Goal: Task Accomplishment & Management: Complete application form

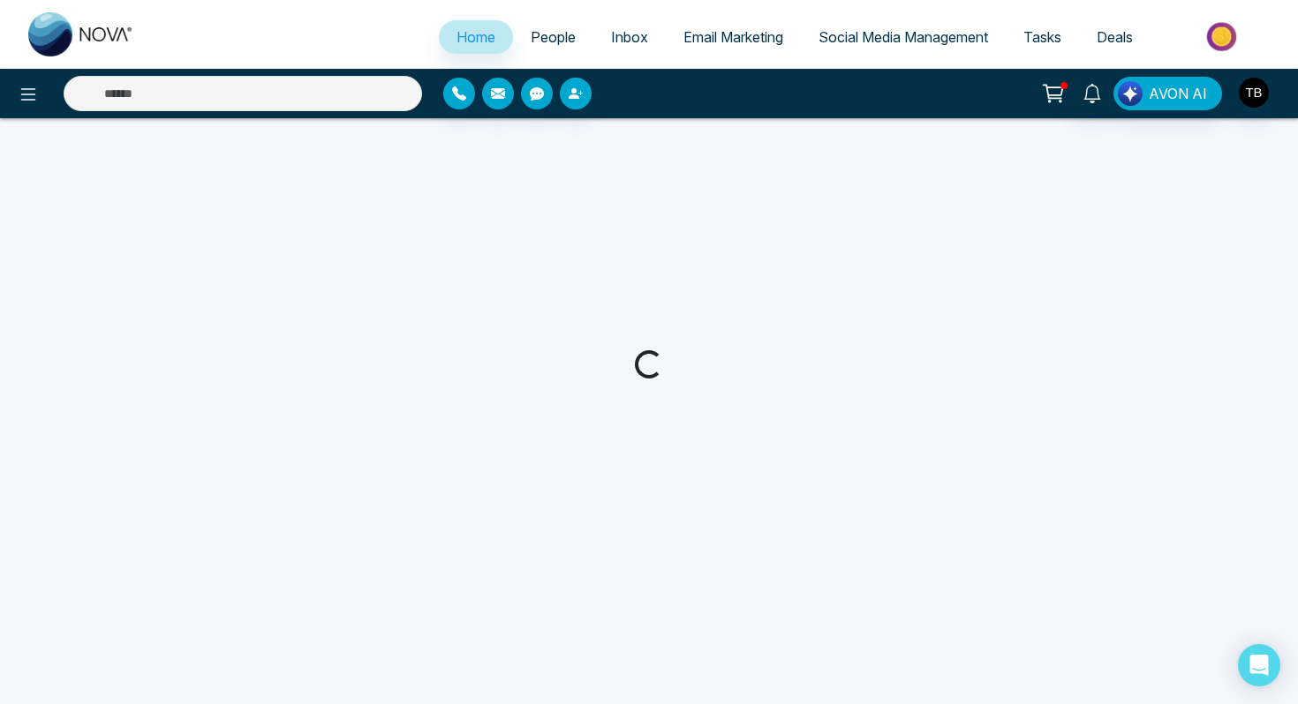
select select "*"
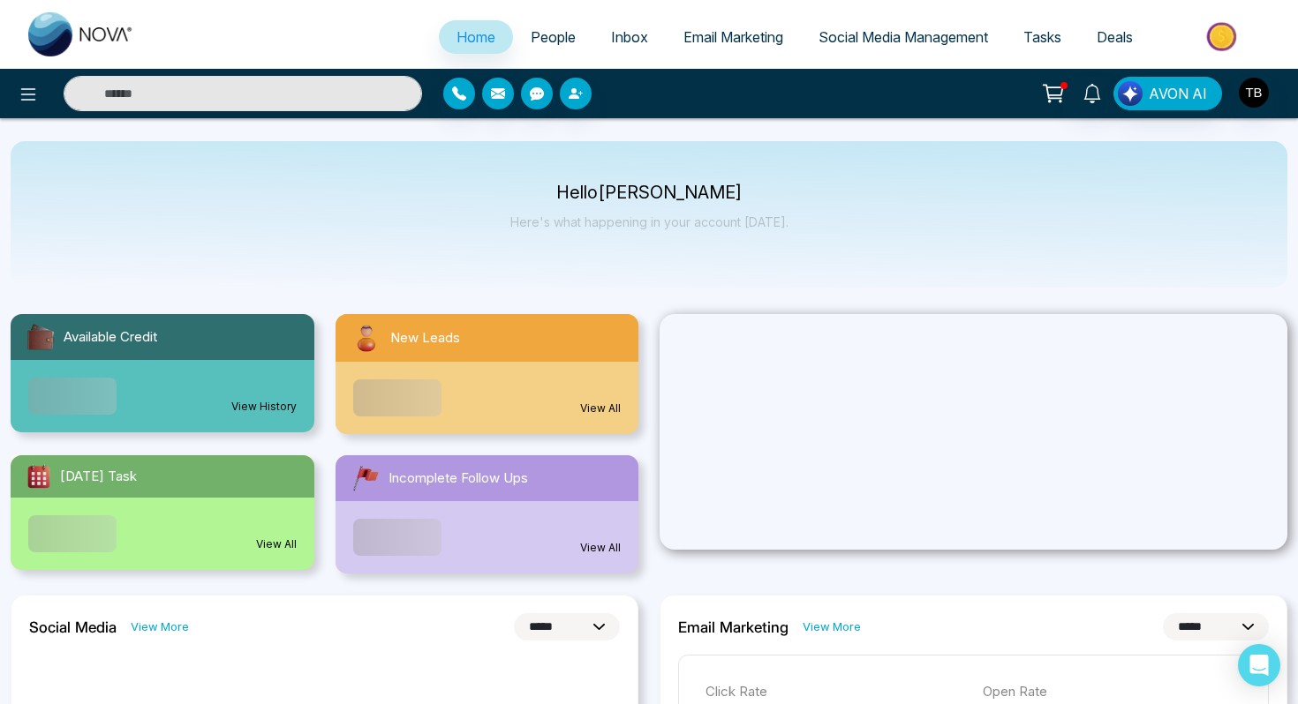
click at [552, 34] on span "People" at bounding box center [553, 37] width 45 height 18
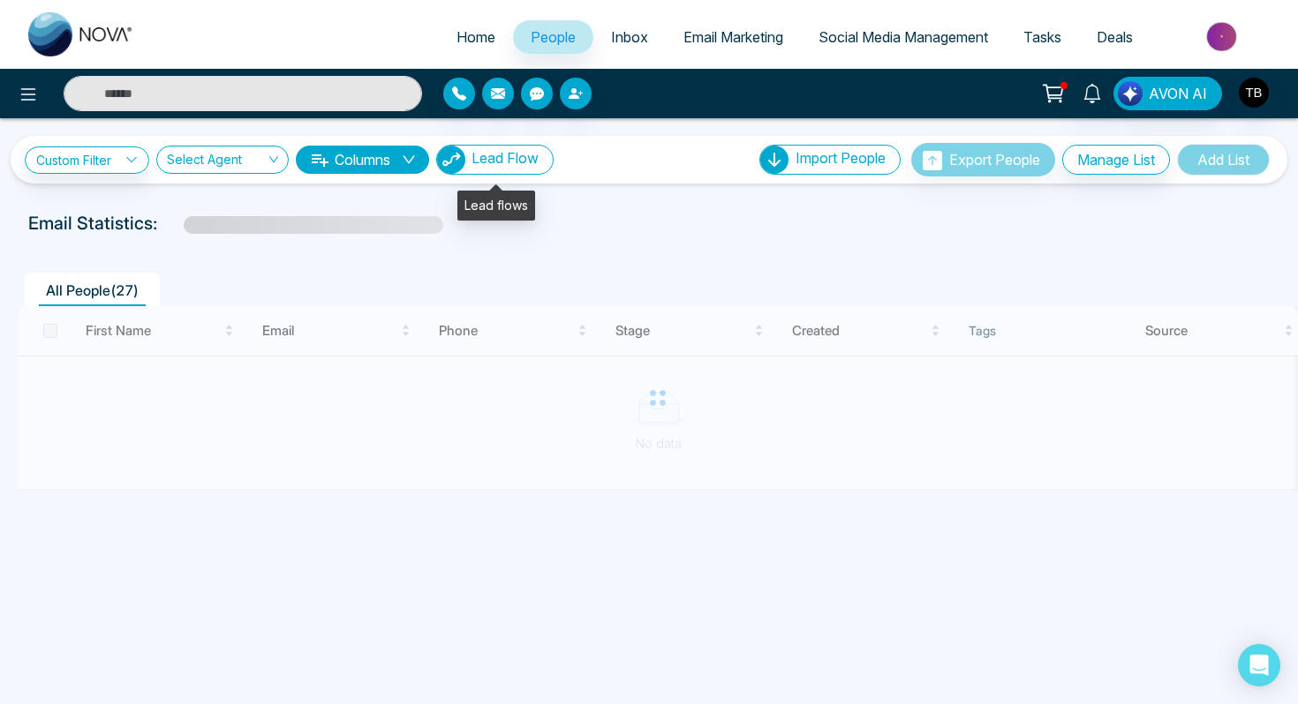
click at [523, 168] on button "Lead Flow" at bounding box center [494, 160] width 117 height 30
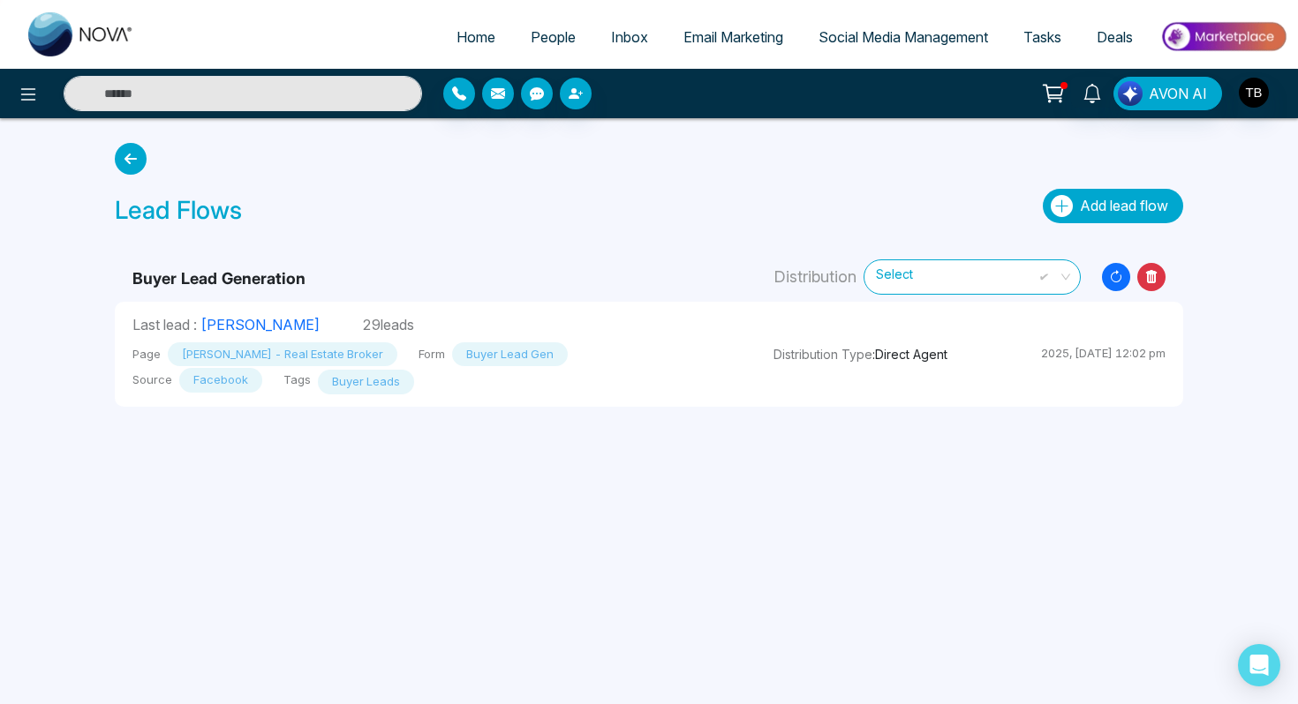
click at [1124, 209] on span "Add lead flow" at bounding box center [1124, 206] width 88 height 18
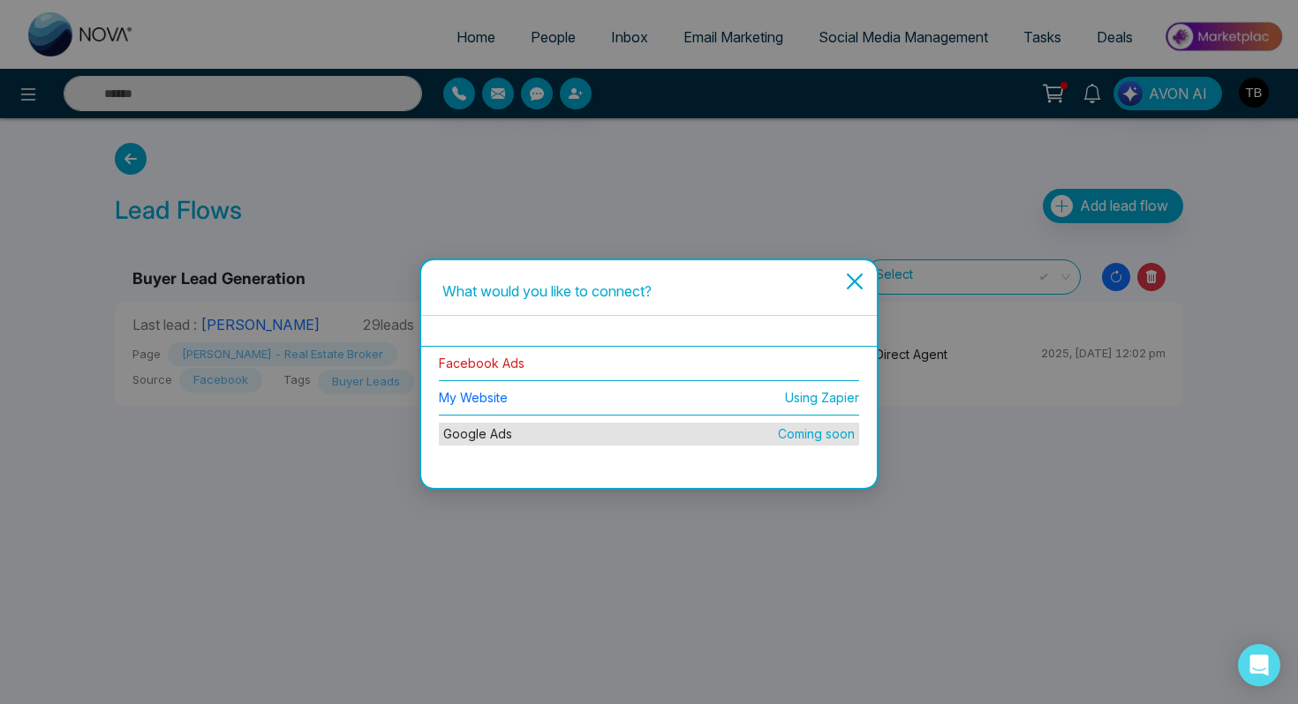
click at [509, 358] on link "Facebook Ads" at bounding box center [482, 363] width 86 height 15
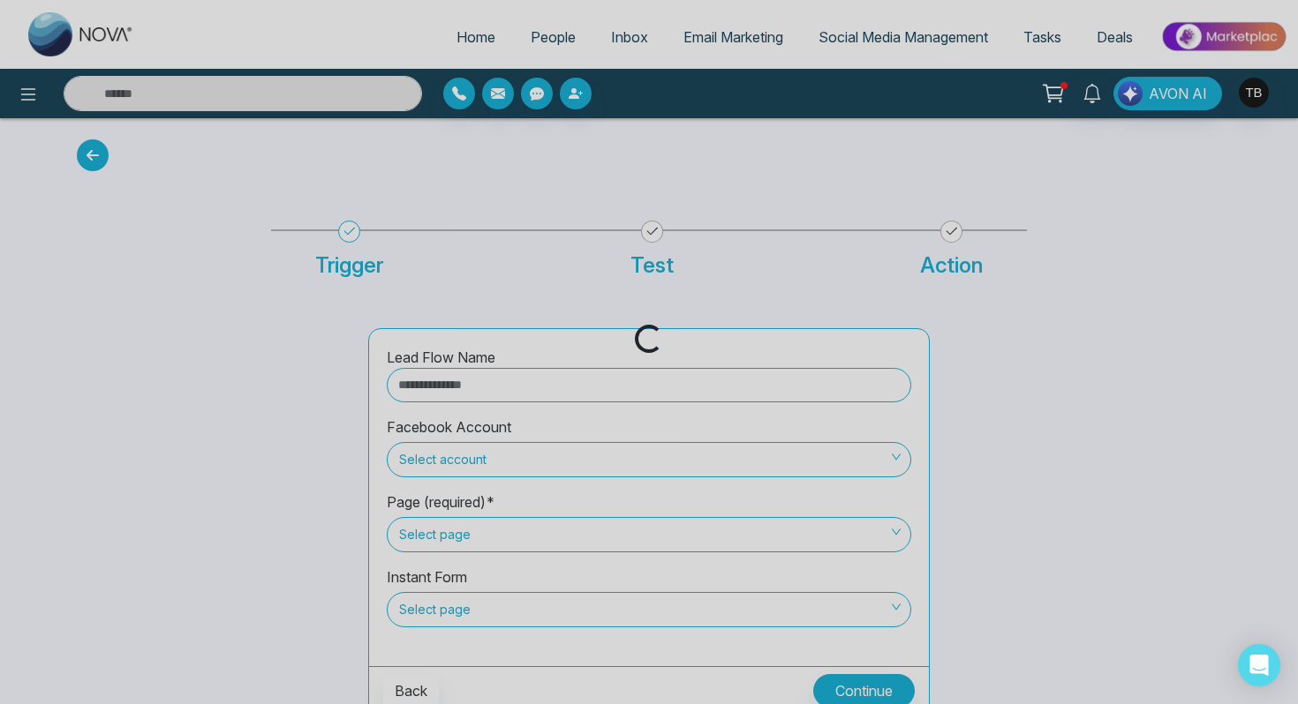
scroll to position [11, 0]
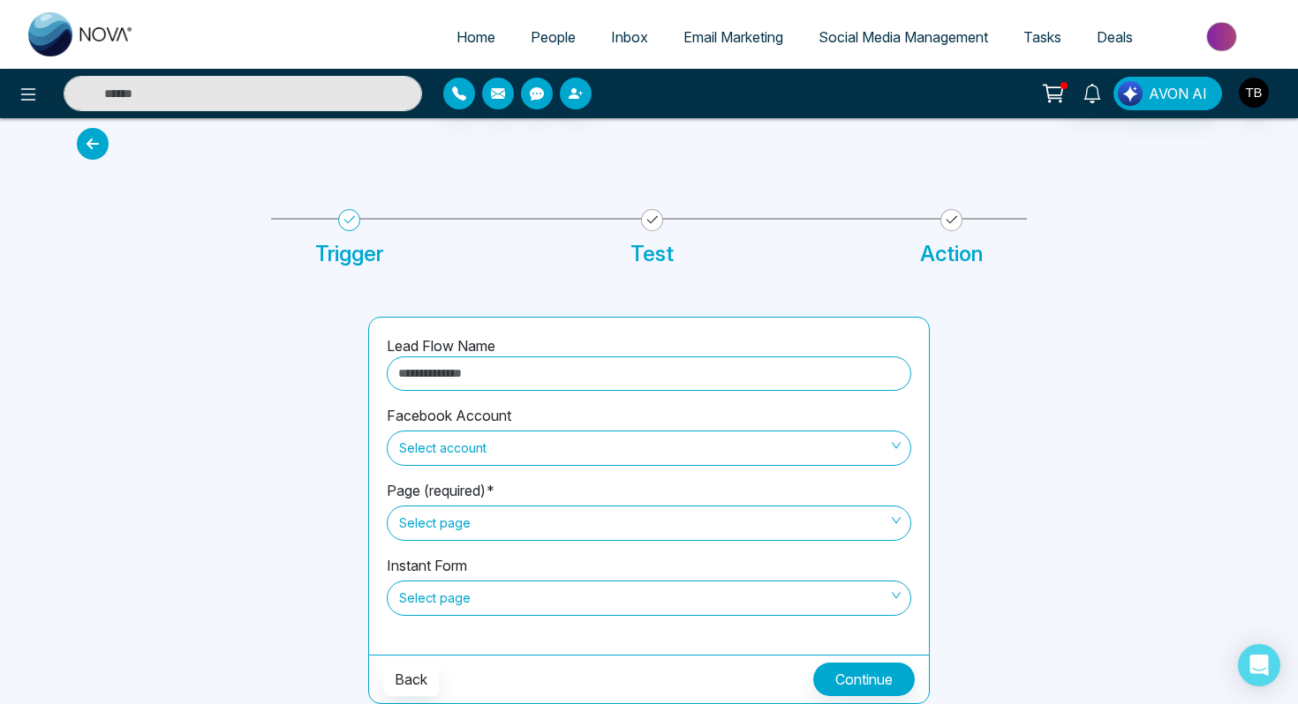
click at [538, 377] on input "text" at bounding box center [649, 374] width 524 height 34
type input "**********"
click at [541, 452] on span "Select account" at bounding box center [649, 448] width 500 height 30
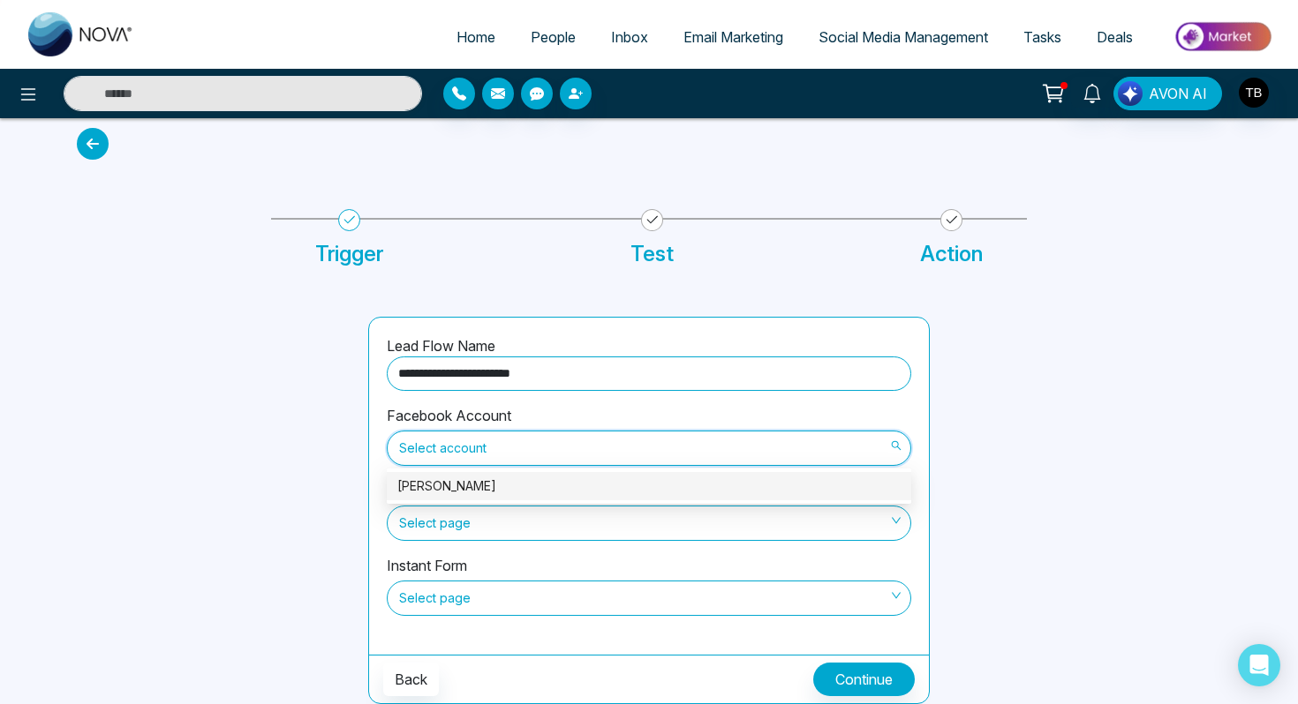
click at [539, 483] on div "[PERSON_NAME]" at bounding box center [648, 486] width 503 height 19
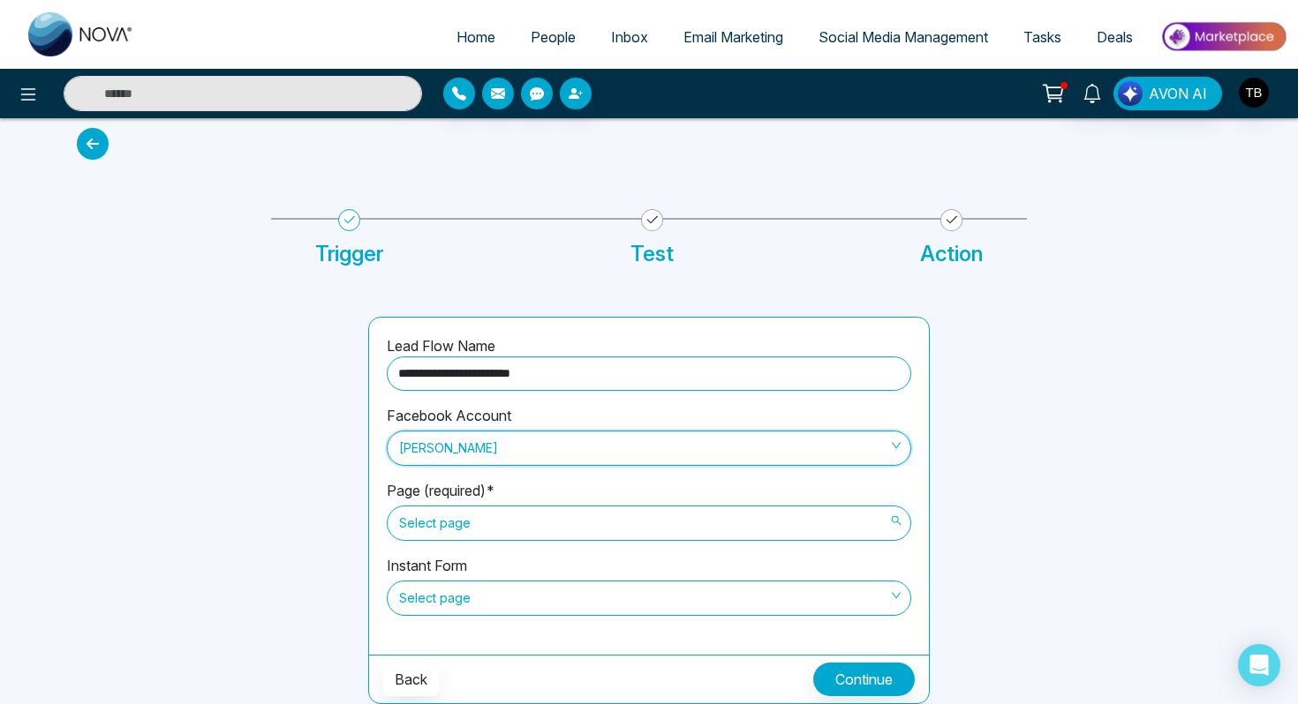
click at [536, 523] on span "Select page" at bounding box center [649, 523] width 500 height 30
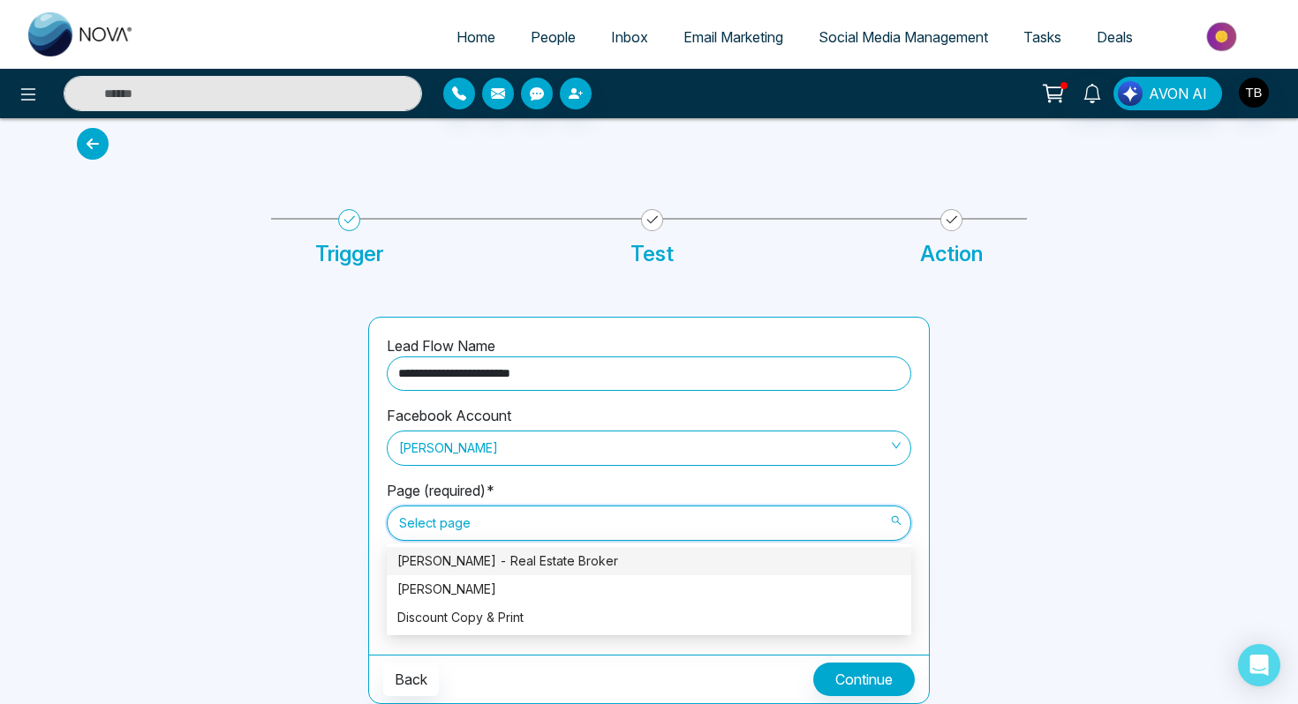
click at [538, 556] on div "[PERSON_NAME] - Real Estate Broker" at bounding box center [648, 561] width 503 height 19
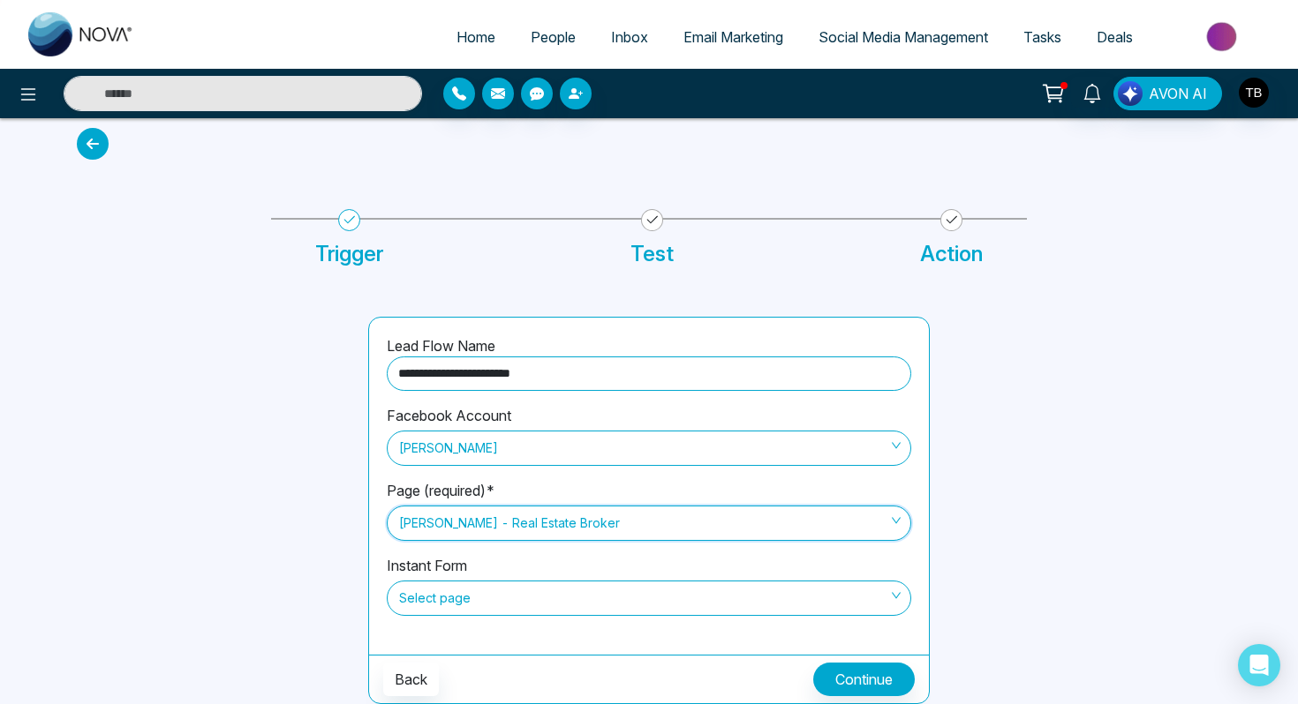
click at [548, 599] on span "Select page" at bounding box center [649, 599] width 500 height 30
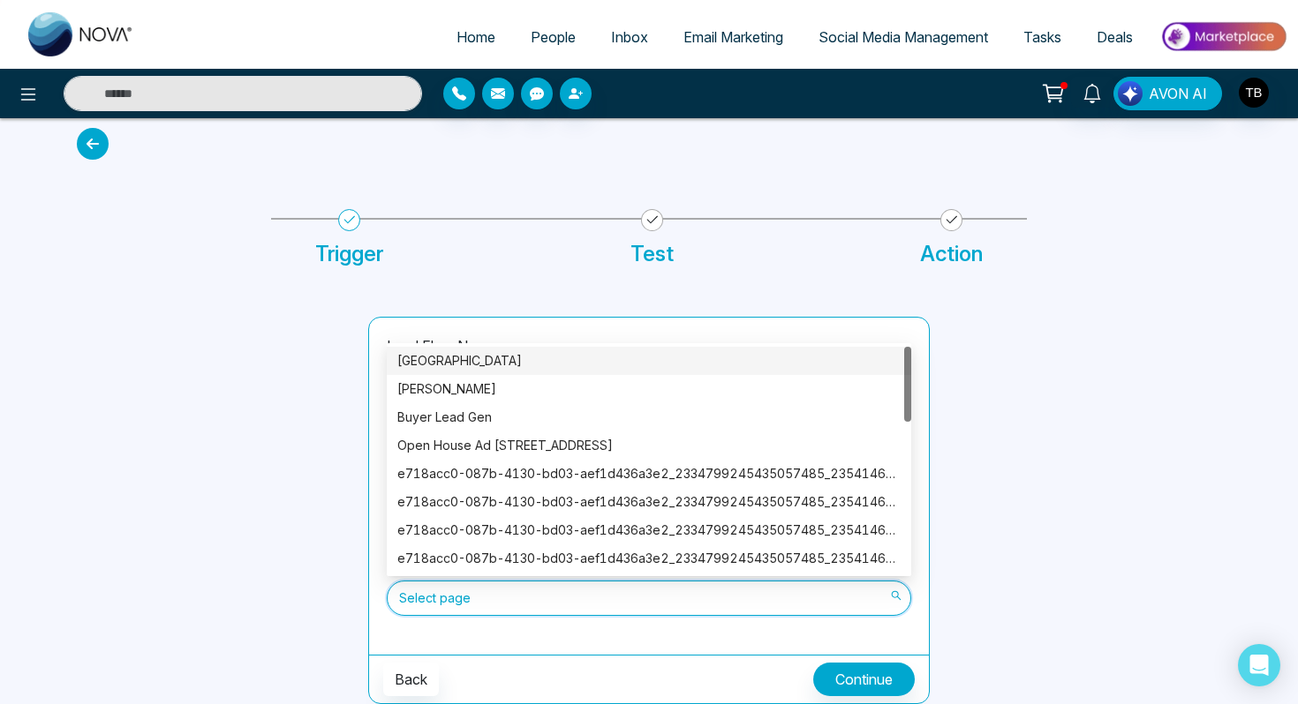
click at [537, 363] on div "[GEOGRAPHIC_DATA]" at bounding box center [648, 360] width 503 height 19
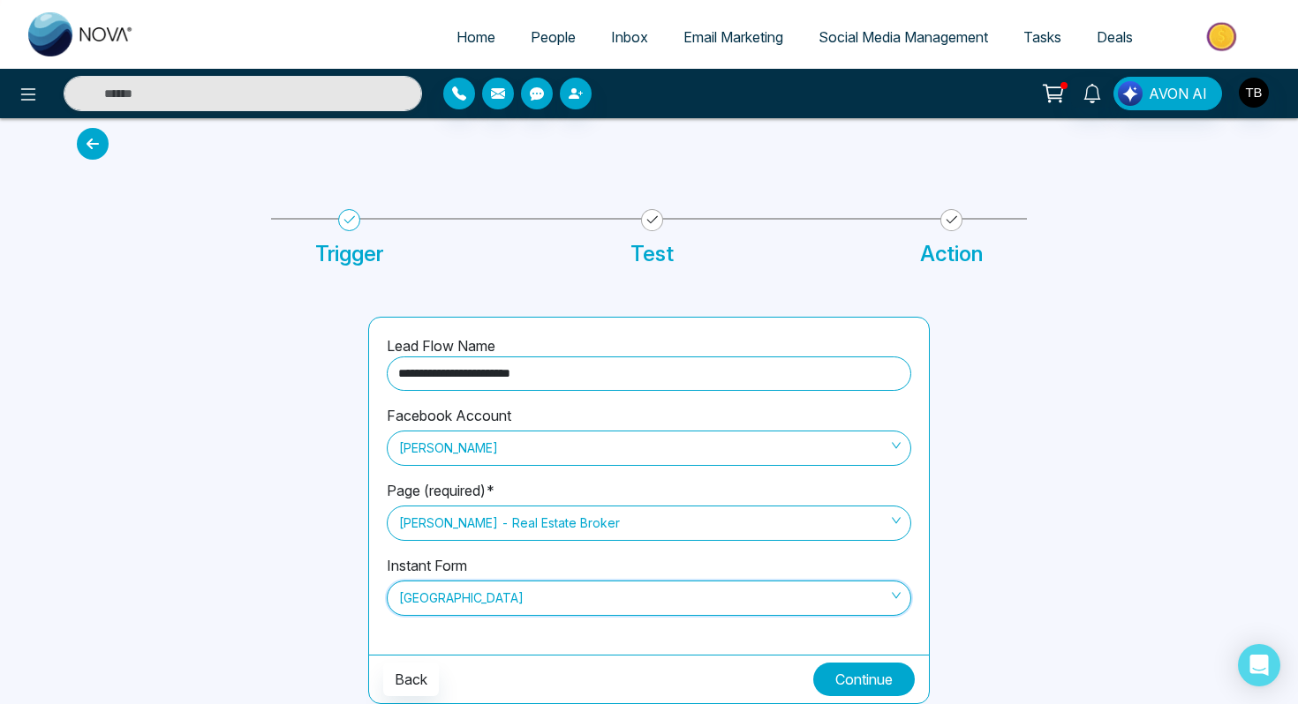
click at [876, 680] on button "Continue" at bounding box center [864, 680] width 102 height 34
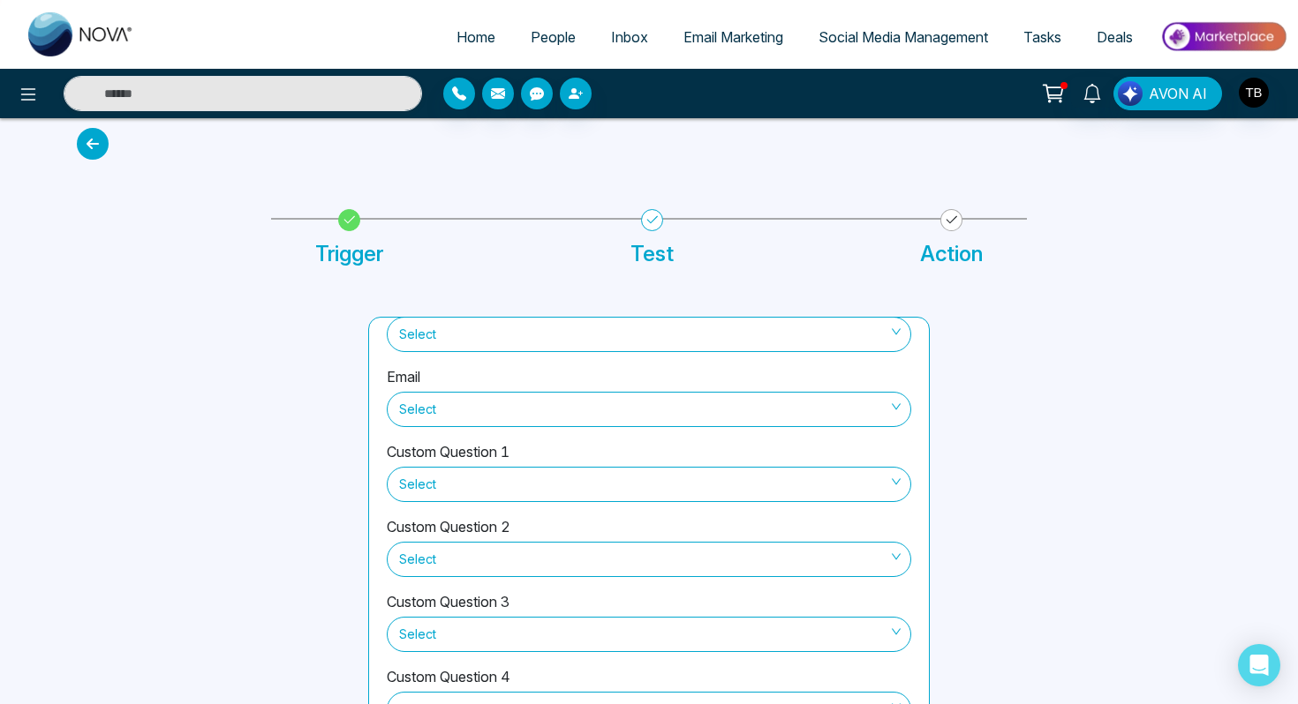
scroll to position [0, 0]
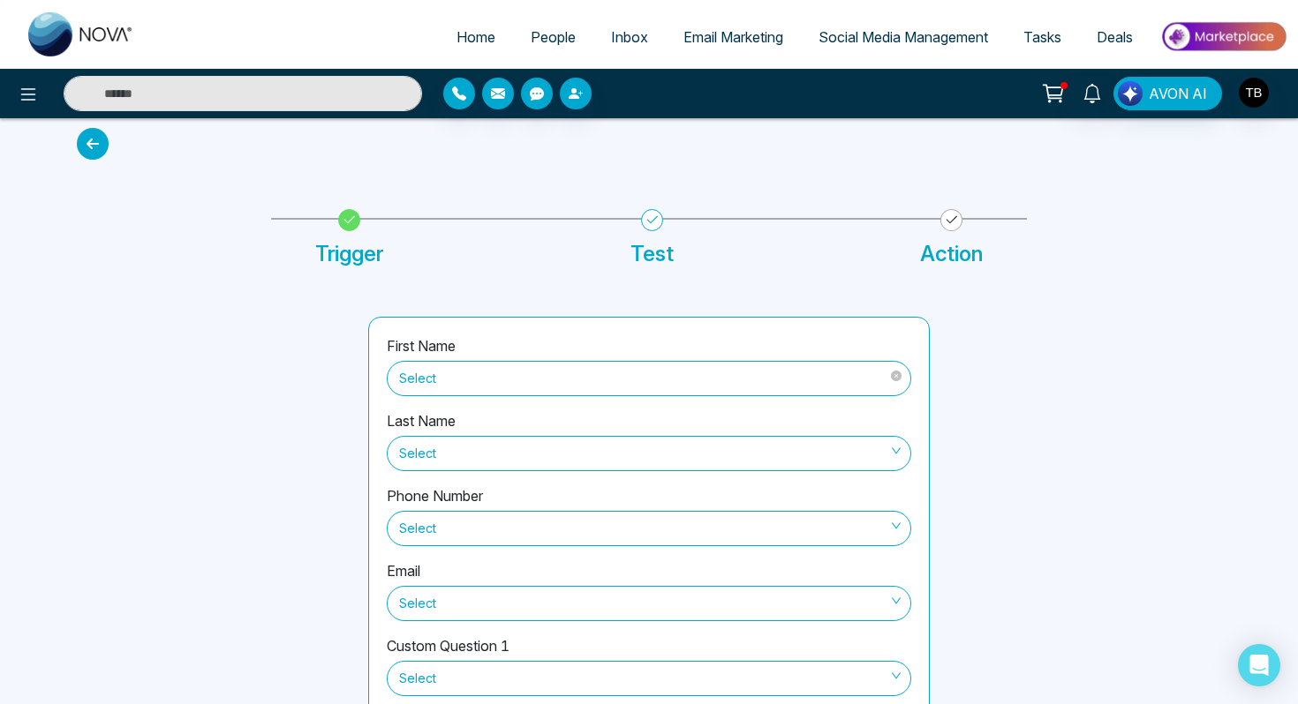
click at [720, 373] on span "Select" at bounding box center [649, 379] width 500 height 30
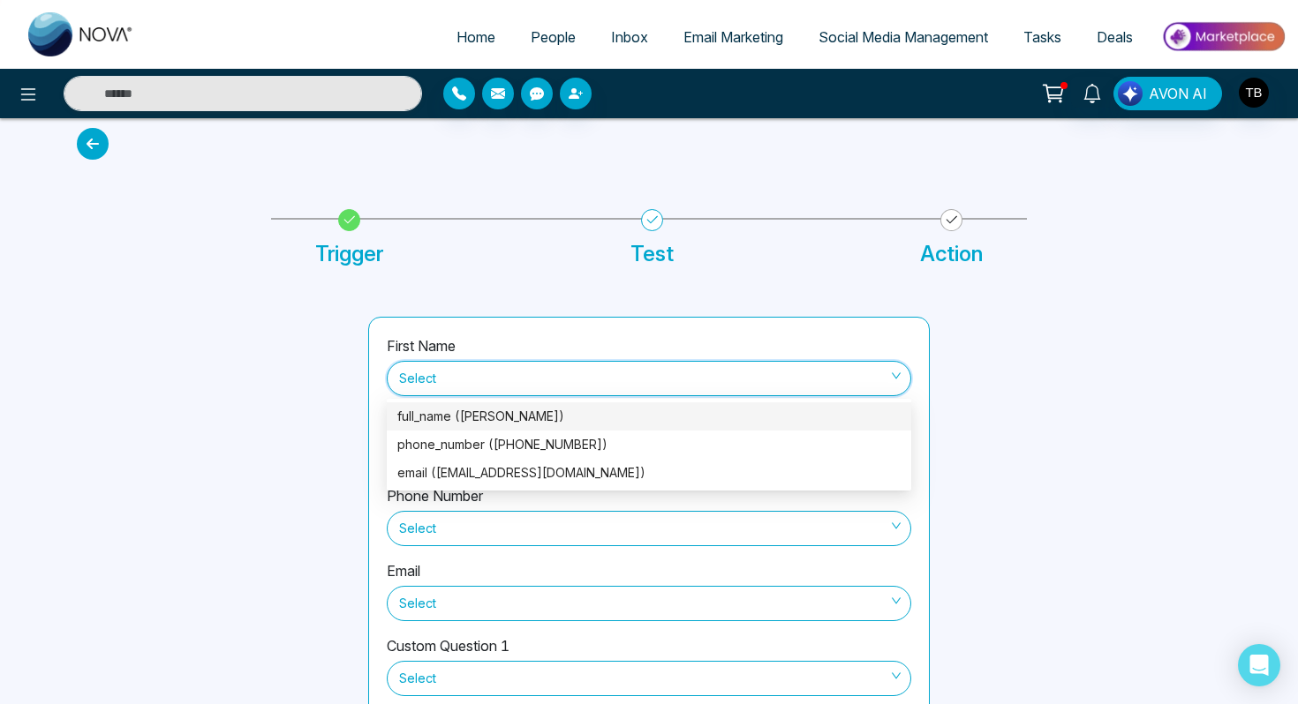
click at [614, 419] on div "full_name ([PERSON_NAME])" at bounding box center [648, 416] width 503 height 19
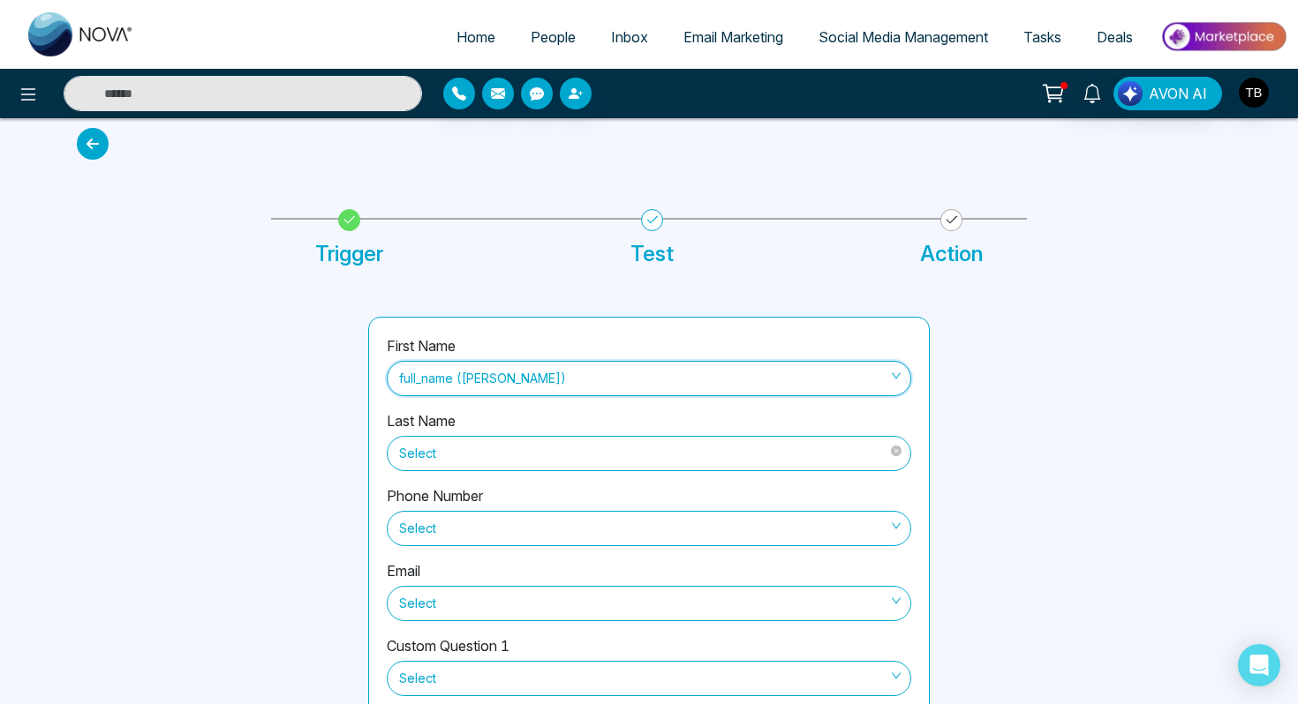
click at [584, 454] on span "Select" at bounding box center [649, 454] width 500 height 30
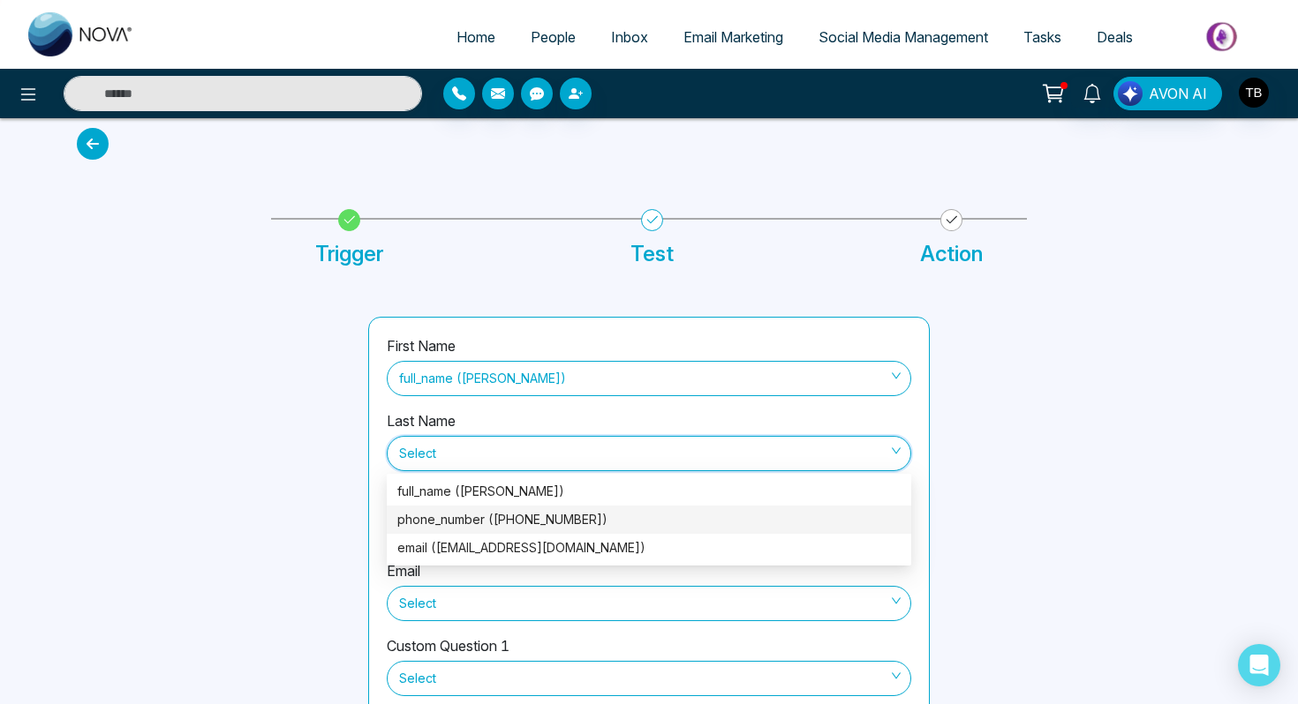
click at [308, 503] on div at bounding box center [211, 563] width 291 height 492
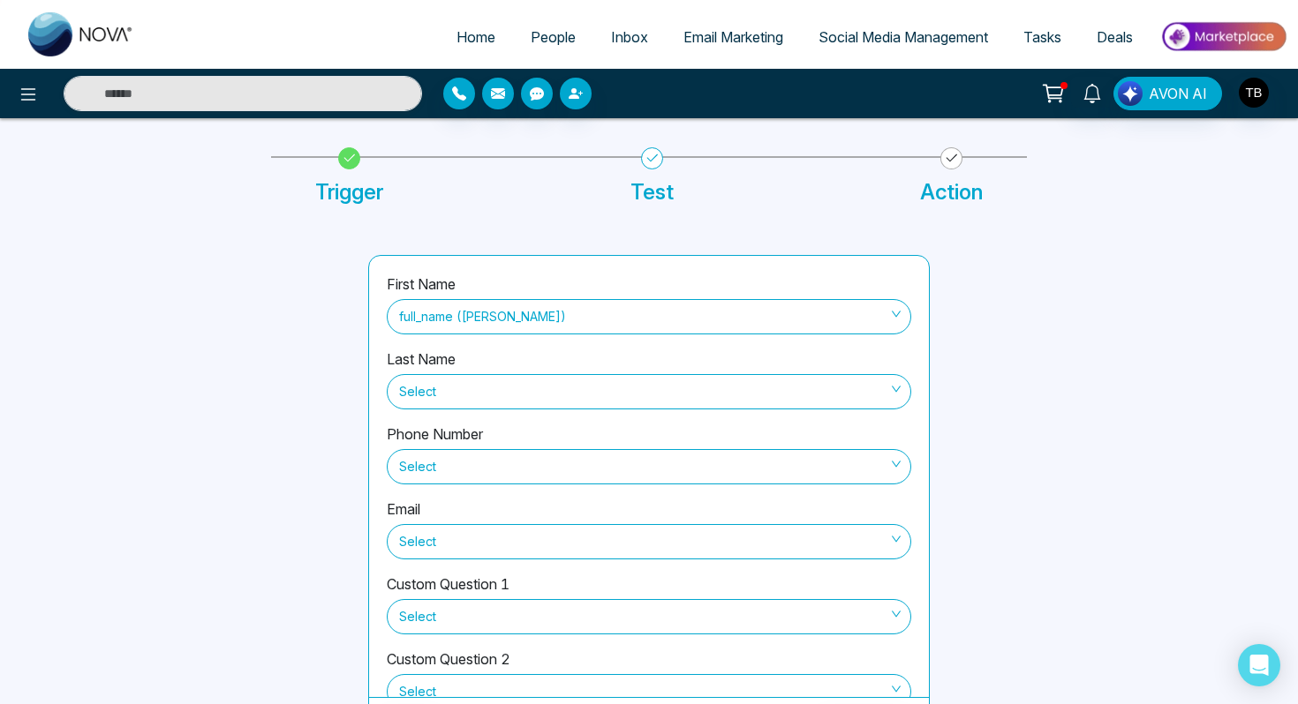
scroll to position [116, 0]
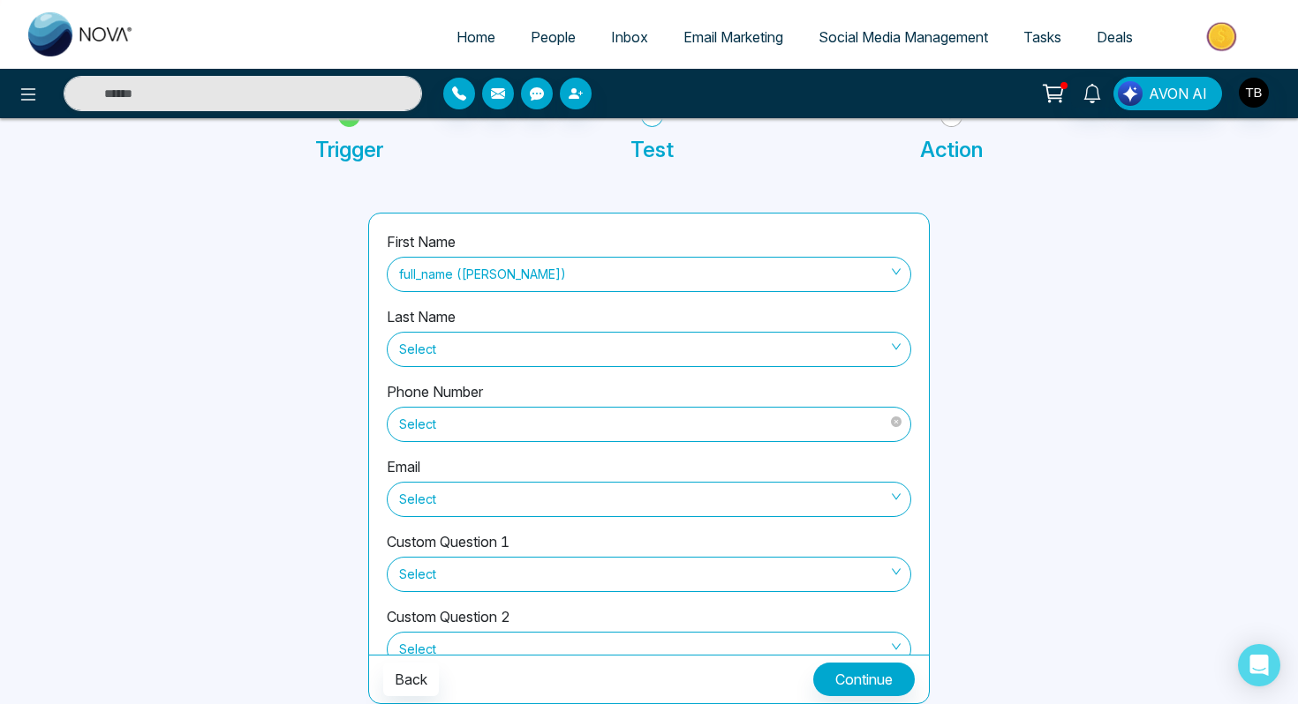
click at [503, 419] on span "Select" at bounding box center [649, 425] width 500 height 30
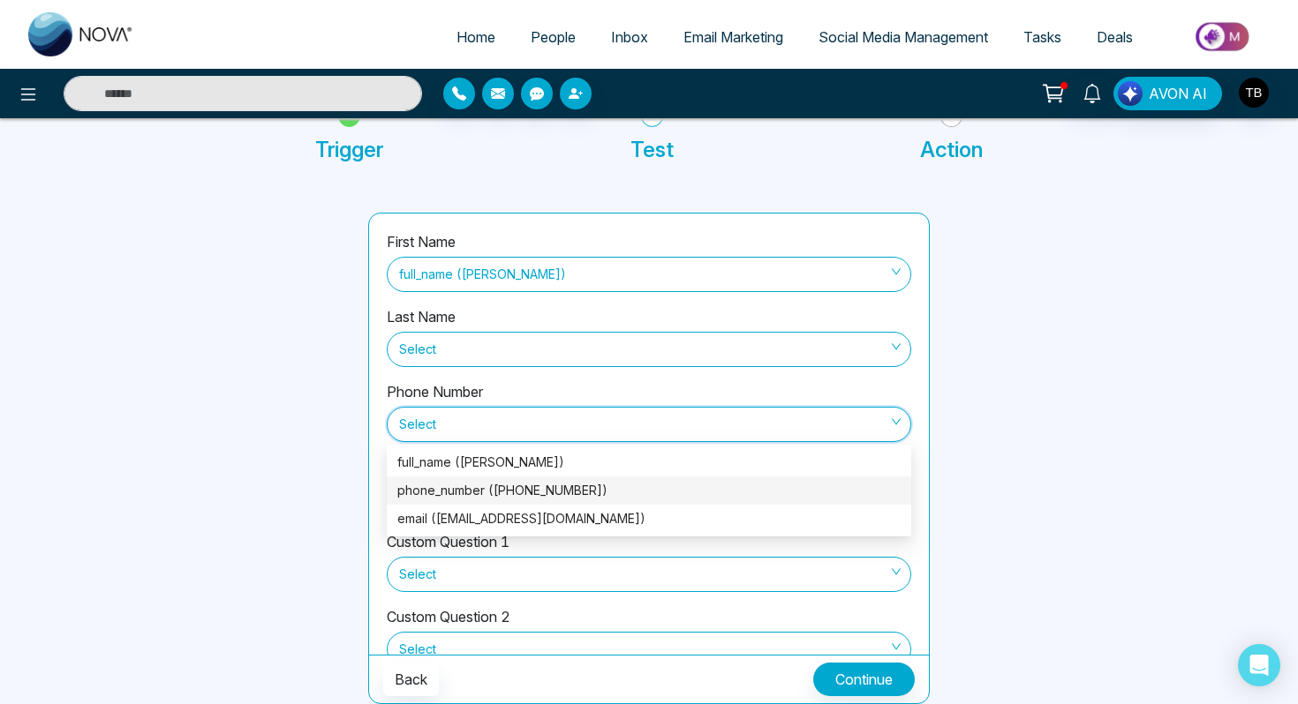
click at [539, 492] on div "phone_number ([PHONE_NUMBER])" at bounding box center [648, 490] width 503 height 19
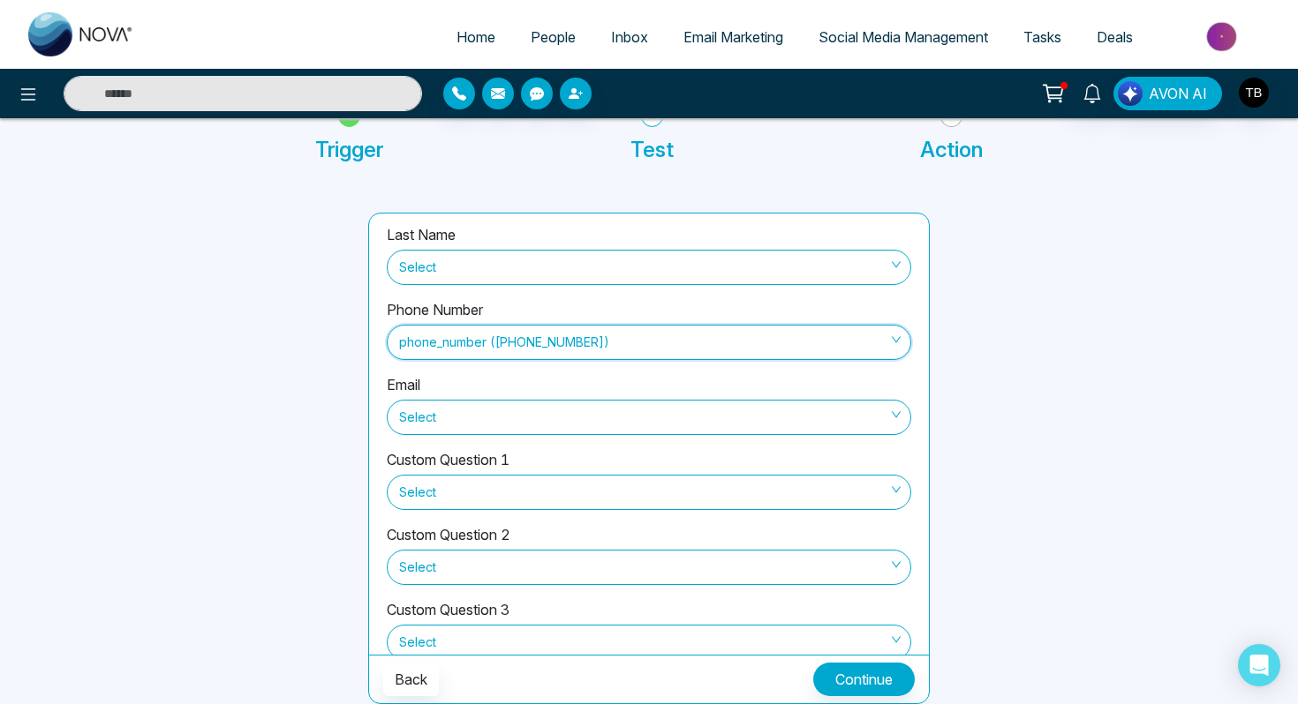
scroll to position [83, 0]
click at [554, 418] on span "Select" at bounding box center [649, 417] width 500 height 30
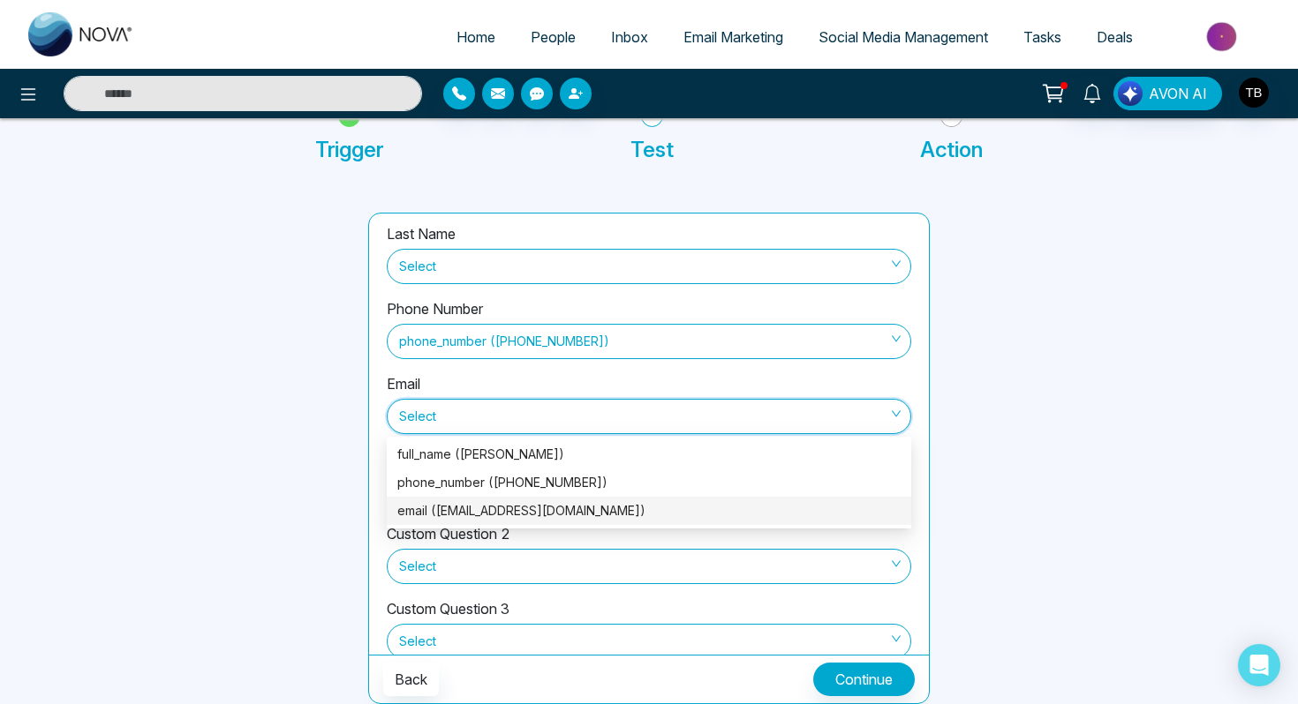
click at [519, 508] on div "email ([EMAIL_ADDRESS][DOMAIN_NAME])" at bounding box center [648, 510] width 503 height 19
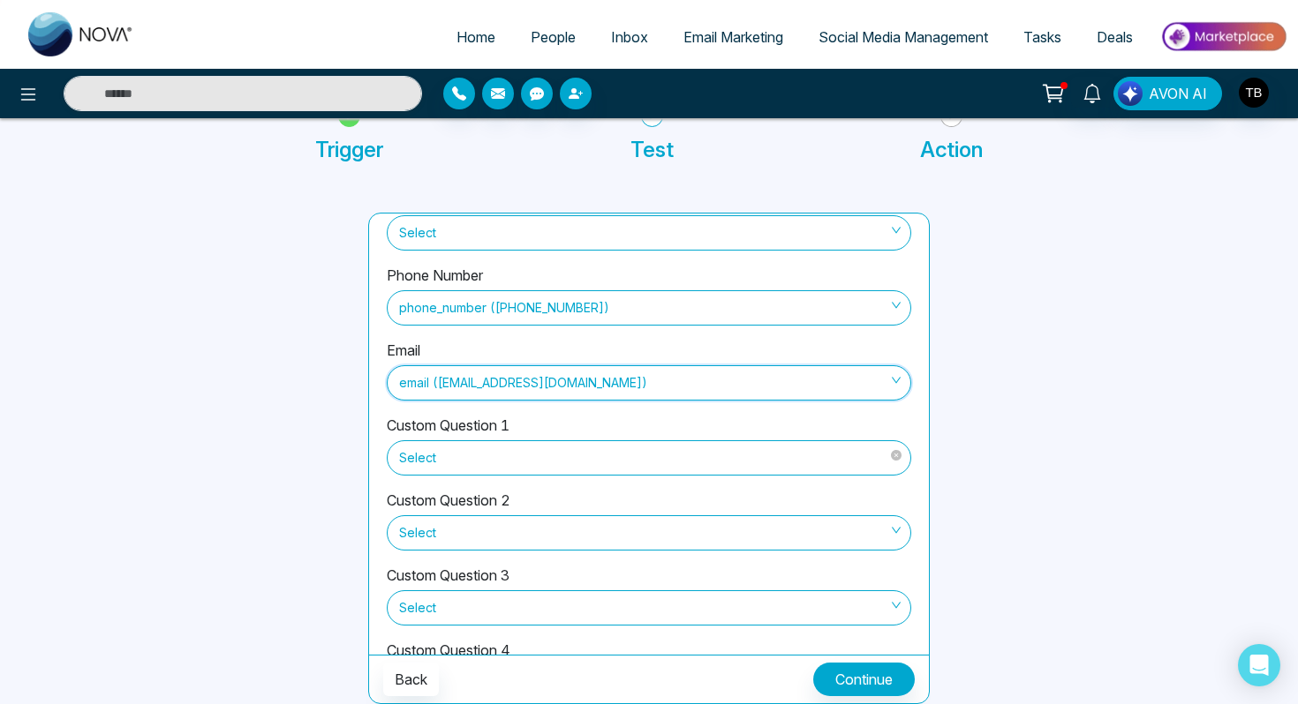
scroll to position [194, 0]
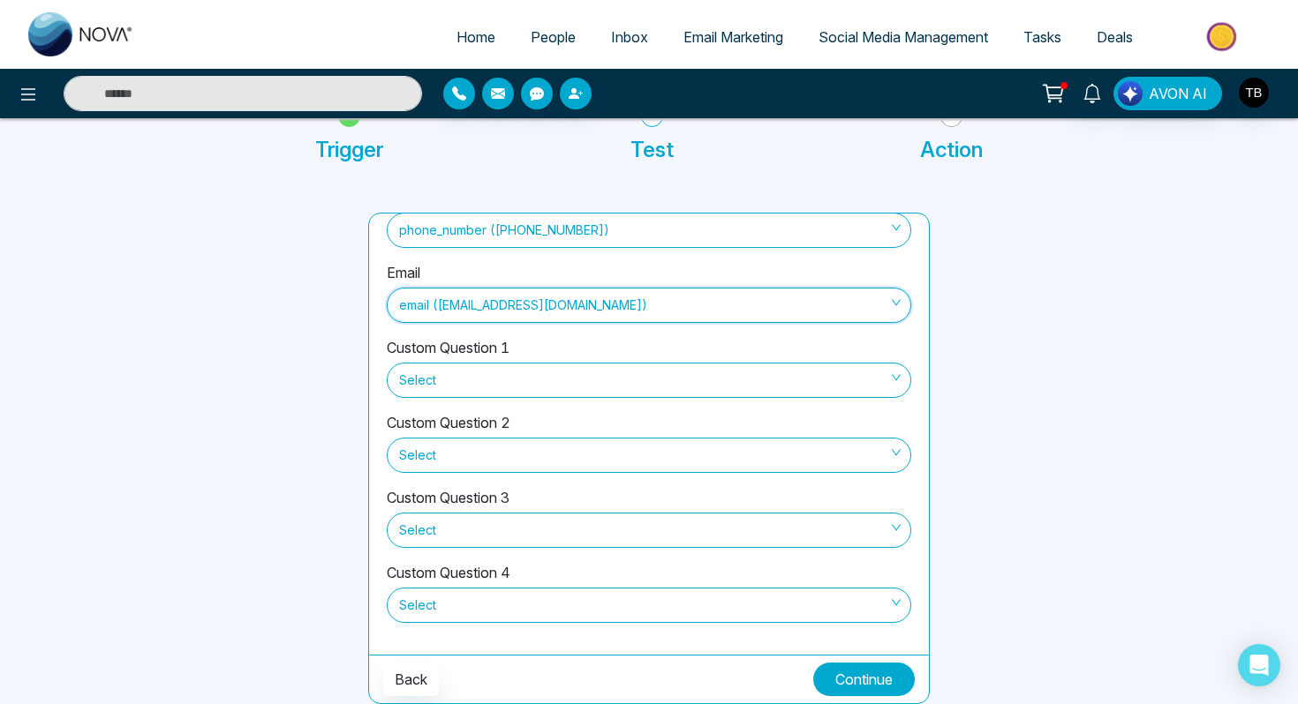
click at [872, 681] on button "Continue" at bounding box center [864, 680] width 102 height 34
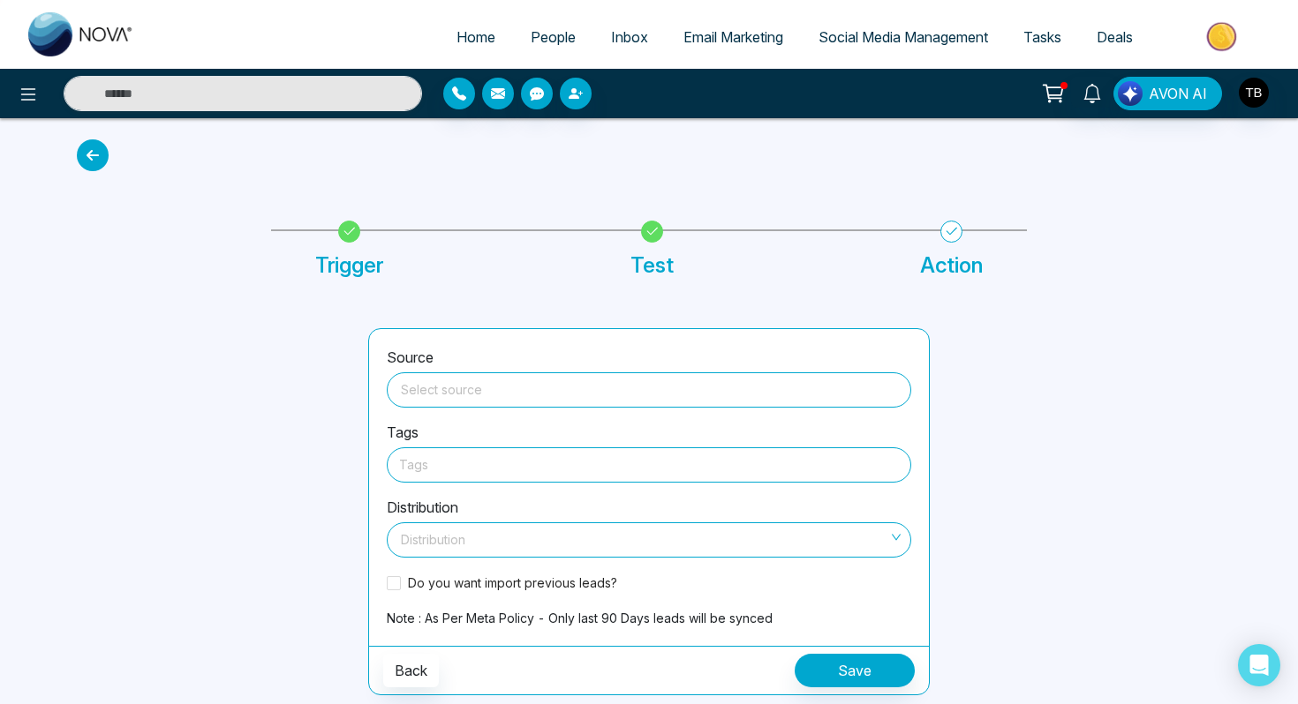
click at [703, 407] on div "Select source" at bounding box center [649, 390] width 524 height 35
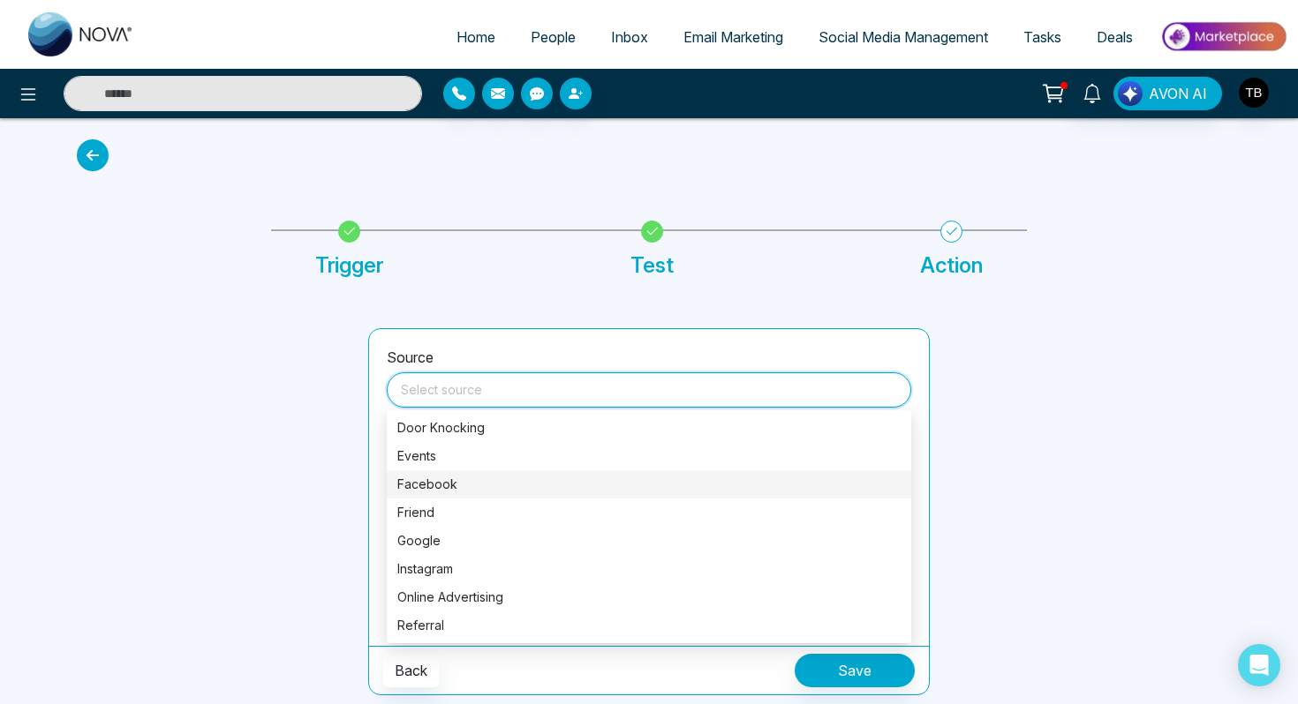
click at [626, 483] on div "Facebook" at bounding box center [648, 484] width 503 height 19
type input "********"
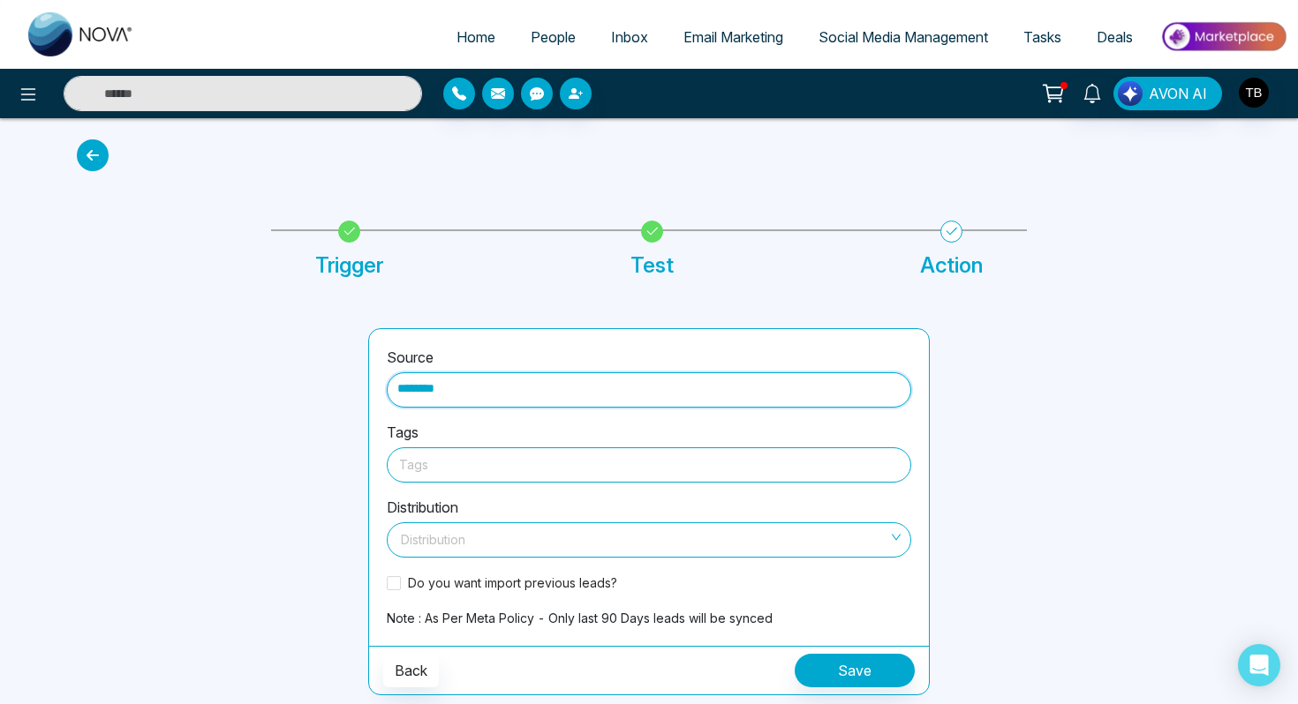
click at [615, 474] on div at bounding box center [649, 465] width 500 height 22
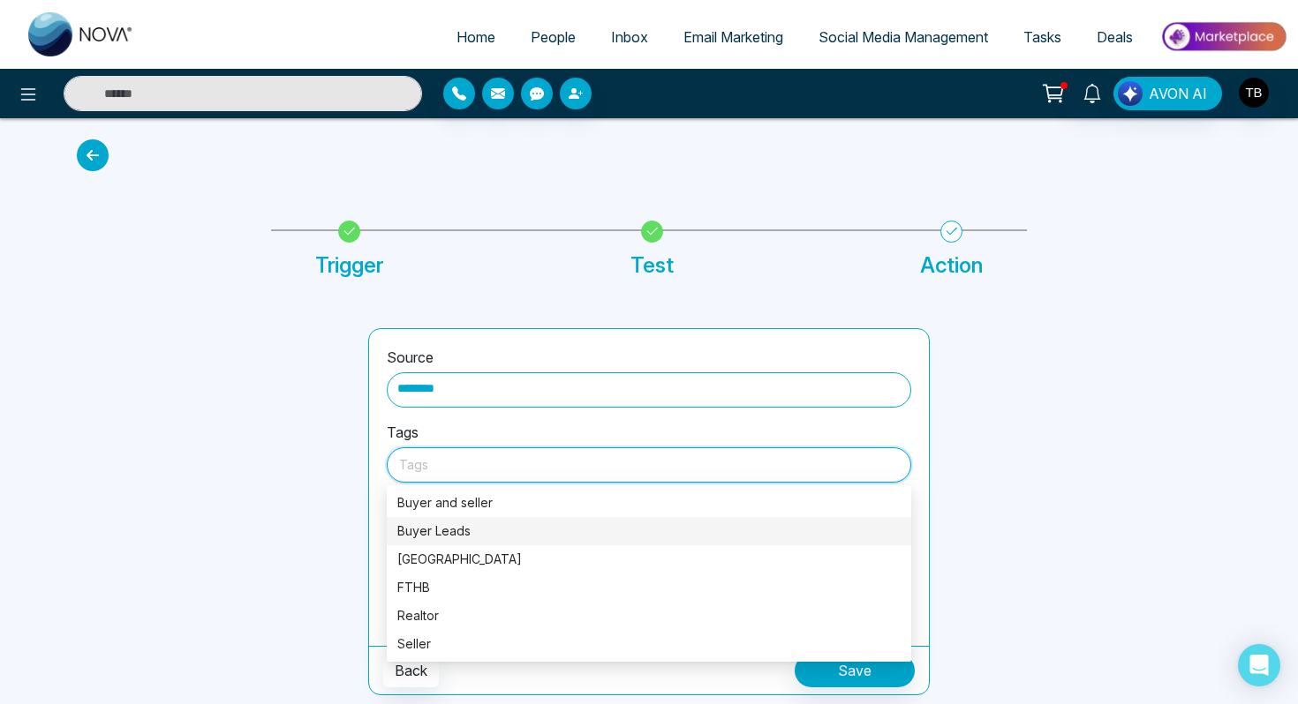
click at [423, 527] on div "Buyer Leads" at bounding box center [648, 531] width 503 height 19
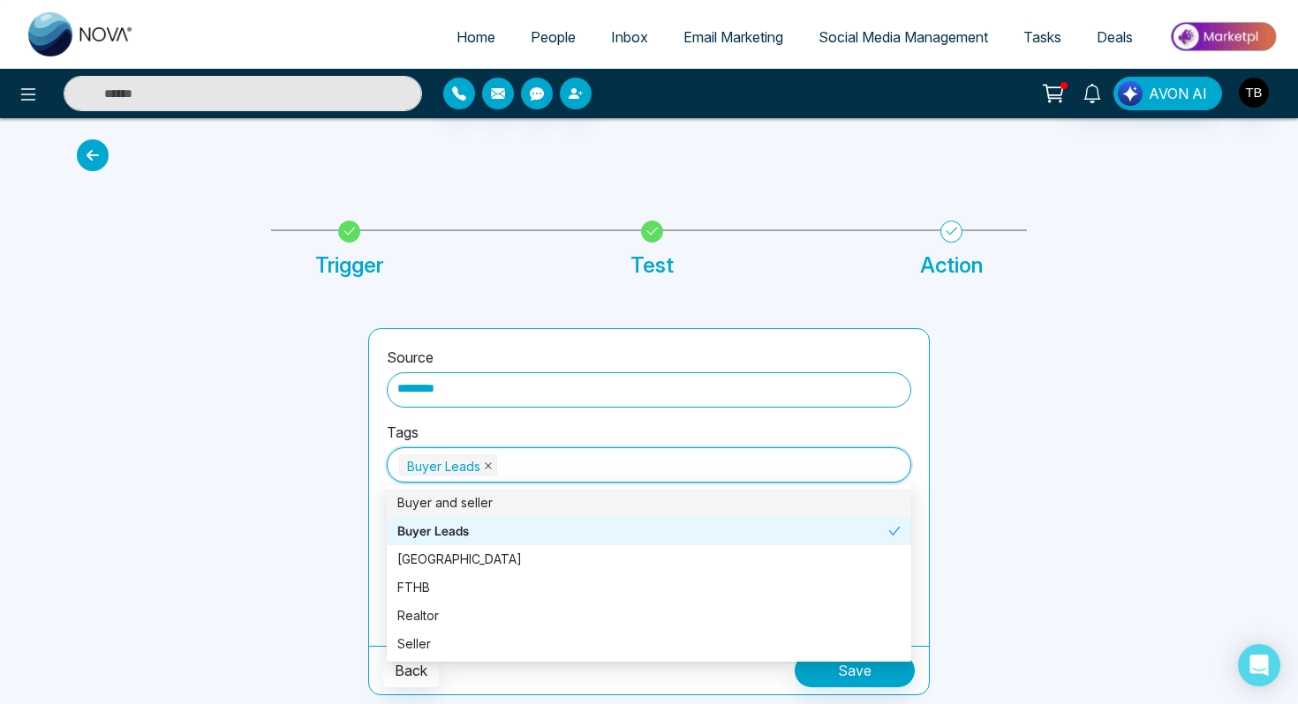
click at [485, 467] on icon "close" at bounding box center [488, 466] width 9 height 9
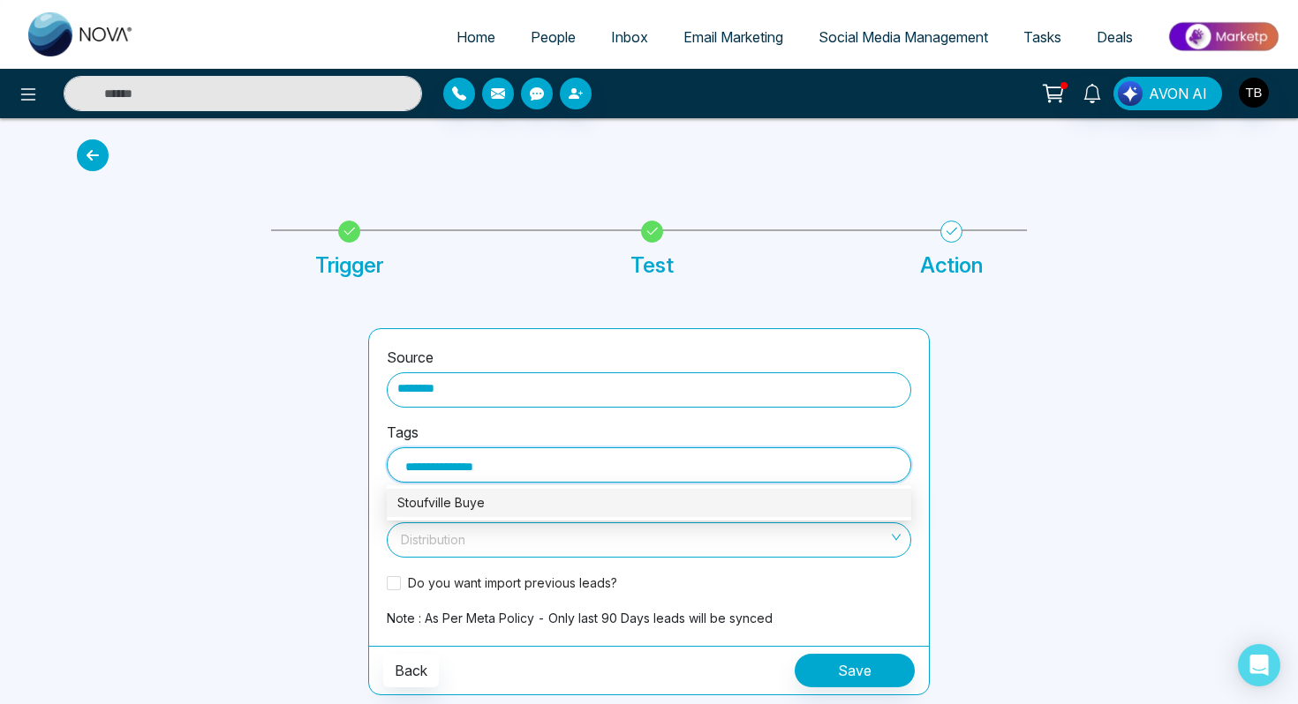
type input "**********"
click at [490, 504] on div "Stoufville Buyer" at bounding box center [648, 502] width 503 height 19
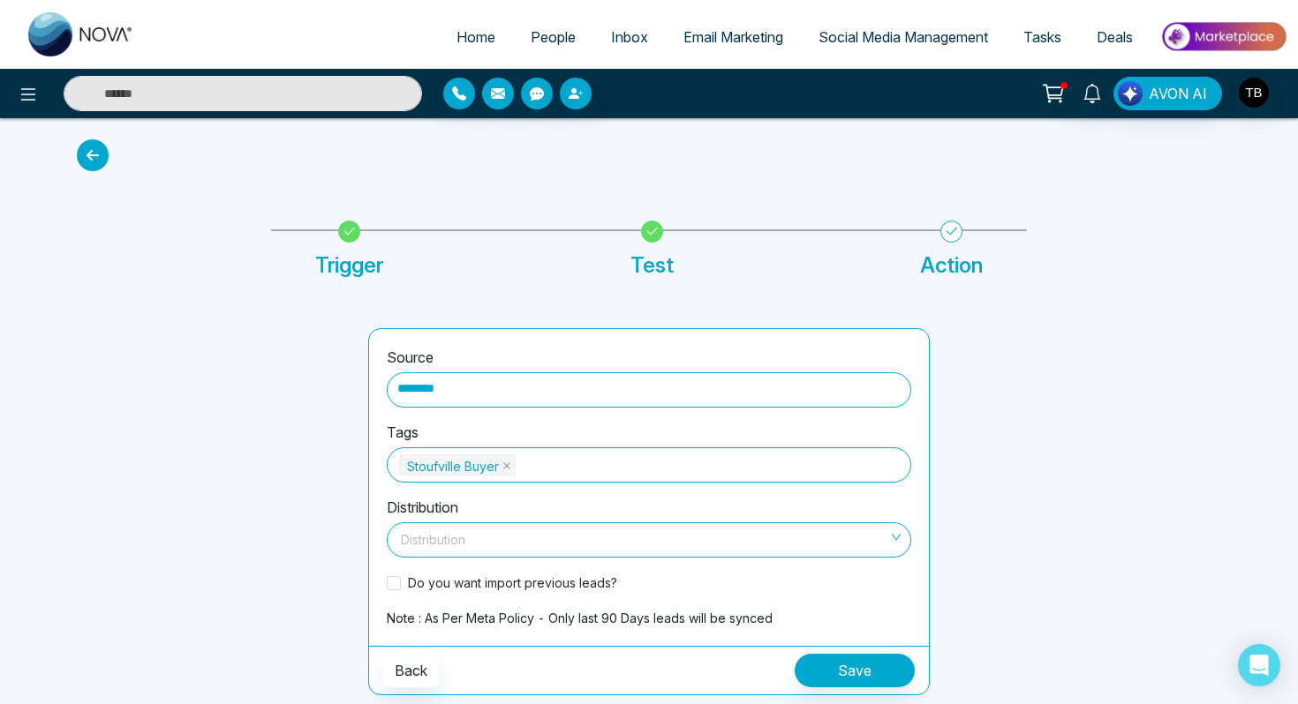
click at [302, 555] on div at bounding box center [211, 511] width 291 height 367
click at [478, 541] on input "search" at bounding box center [642, 536] width 491 height 26
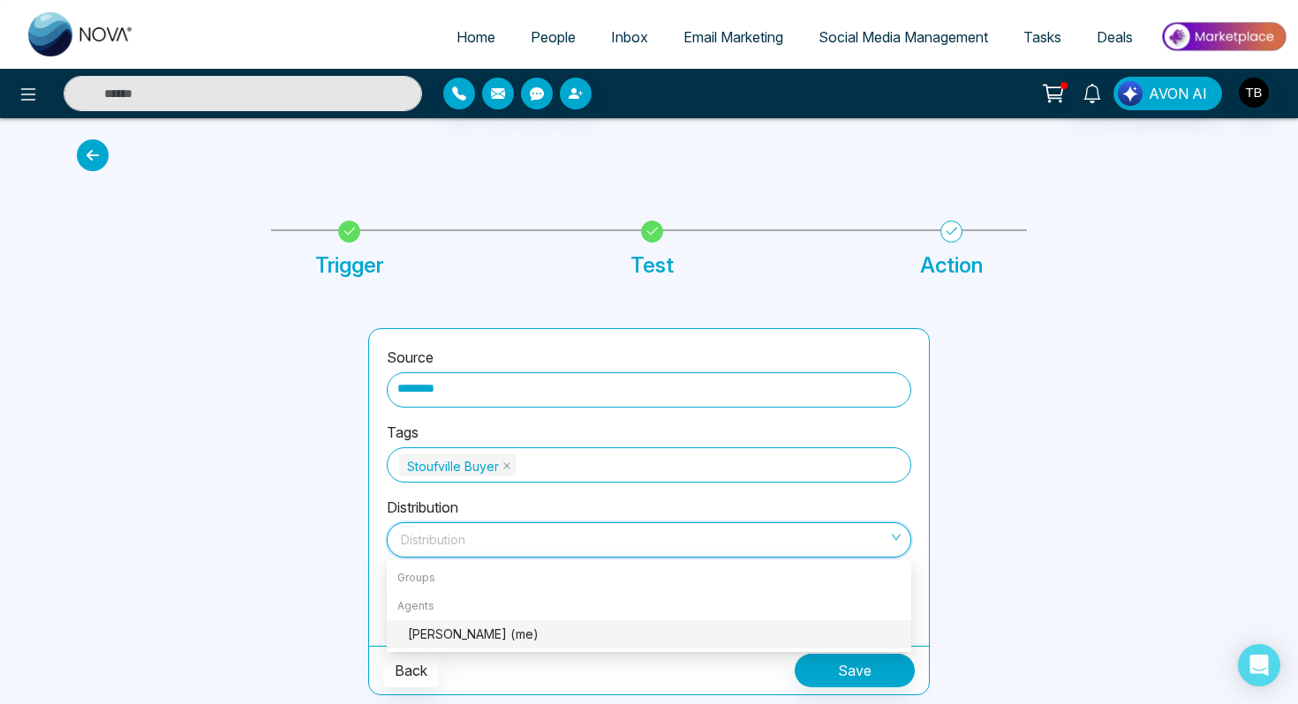
click at [451, 639] on div "[PERSON_NAME] (me)" at bounding box center [654, 634] width 493 height 19
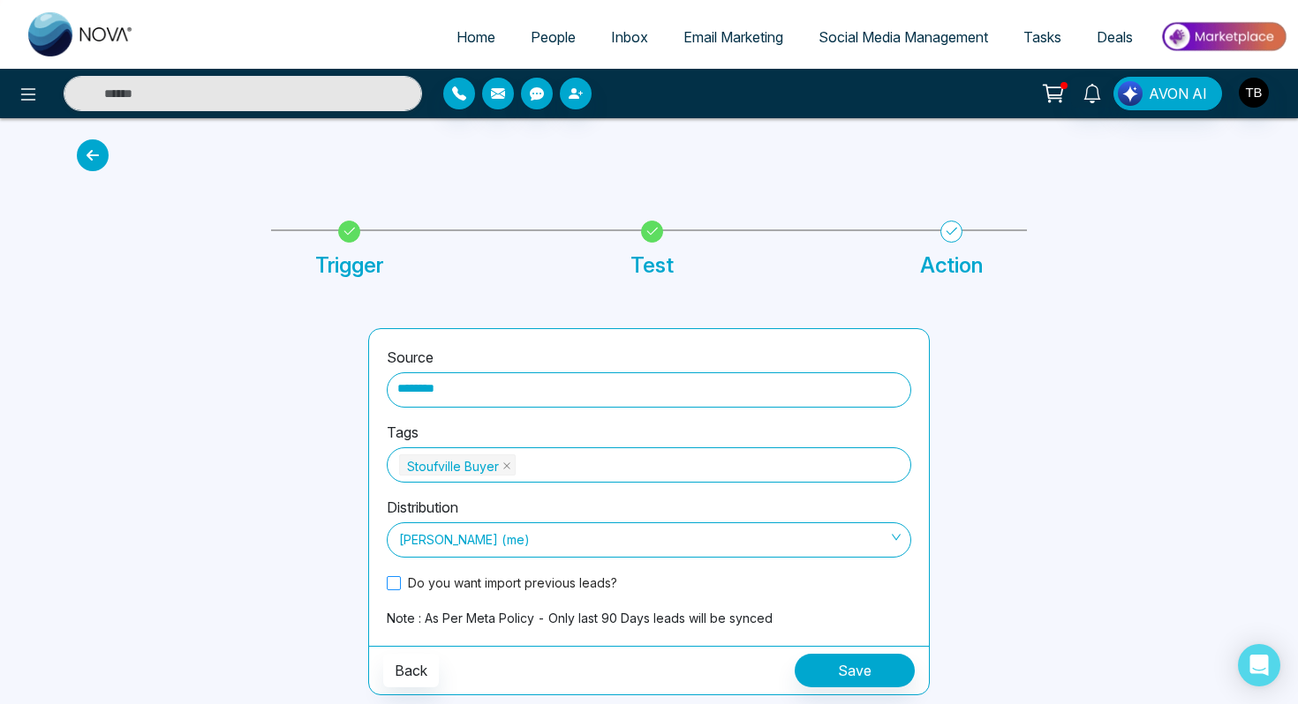
click at [399, 583] on span at bounding box center [394, 583] width 14 height 14
click at [840, 662] on button "Save" at bounding box center [854, 671] width 120 height 34
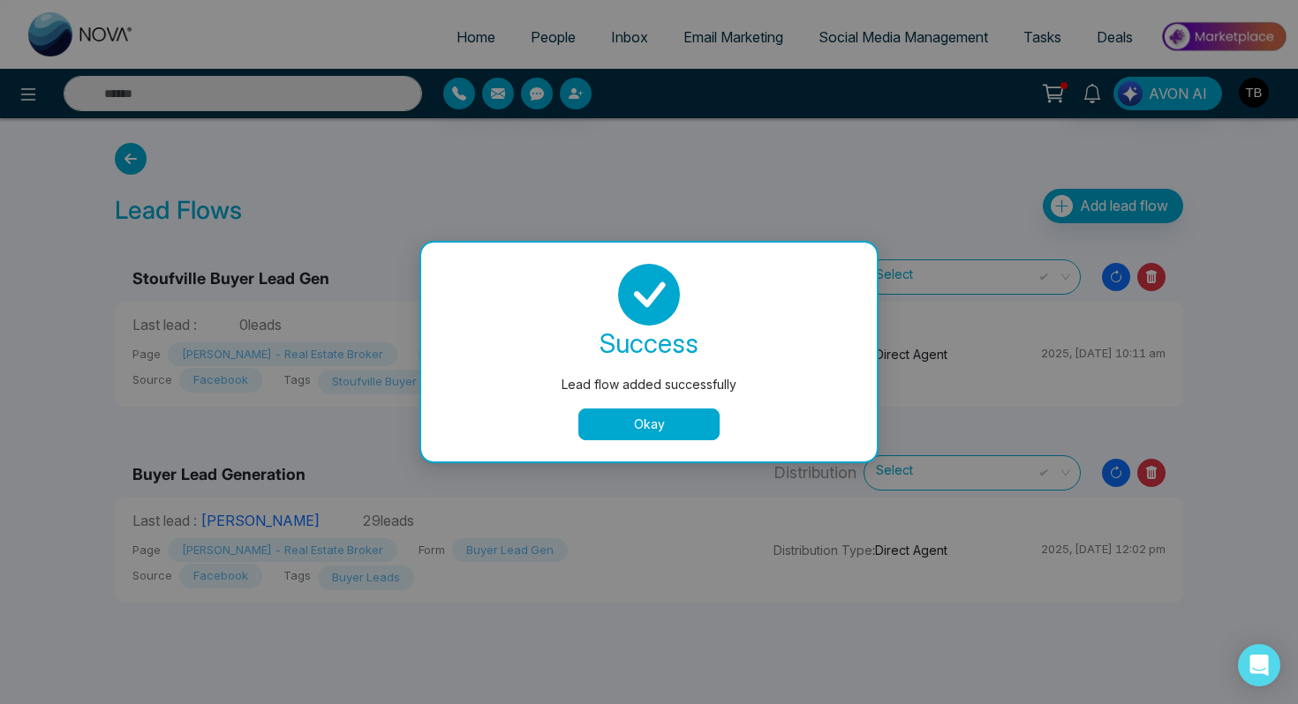
click at [634, 418] on button "Okay" at bounding box center [648, 425] width 141 height 32
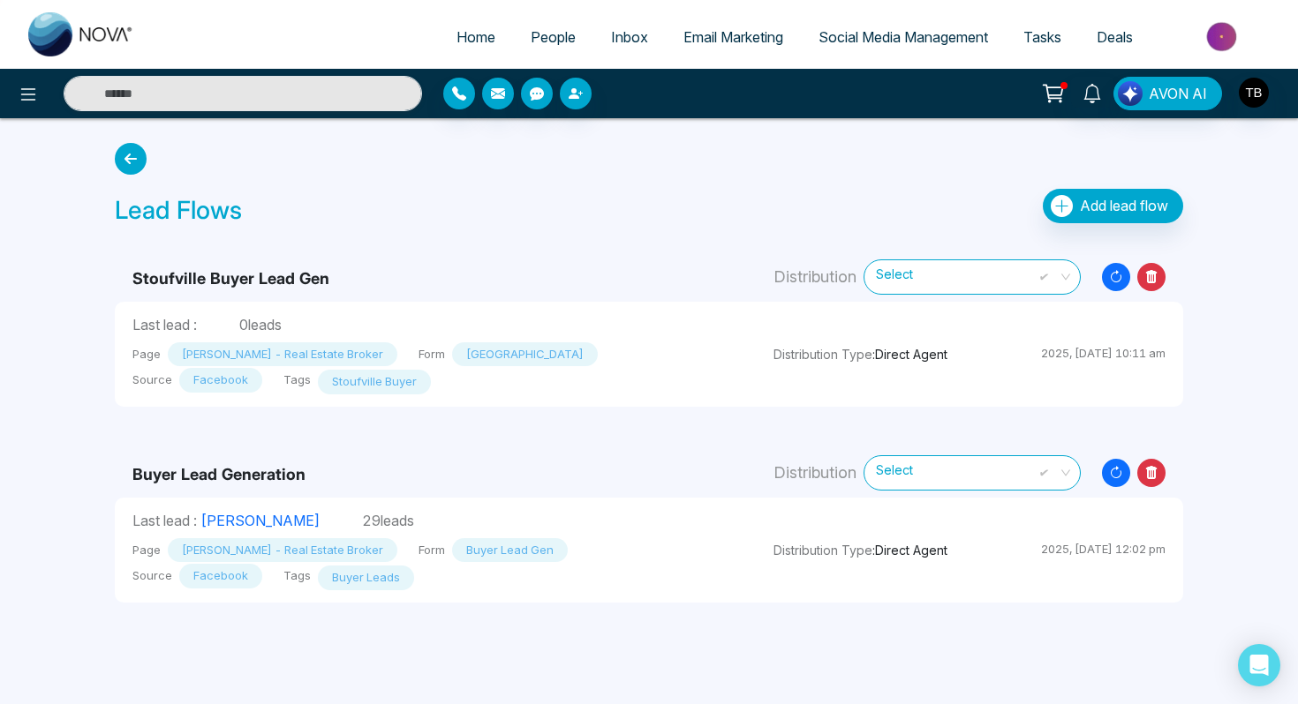
click at [1120, 274] on icon "Resync Leads" at bounding box center [1116, 277] width 28 height 28
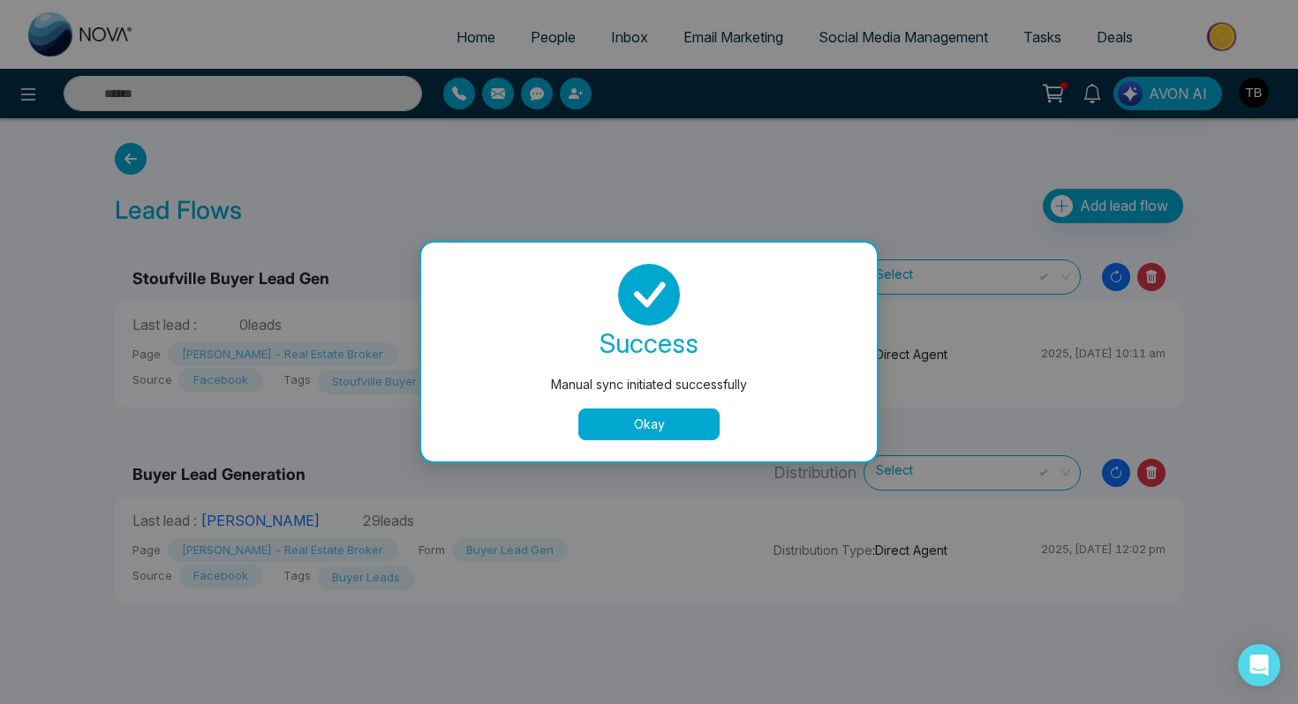
click at [665, 434] on button "Okay" at bounding box center [648, 425] width 141 height 32
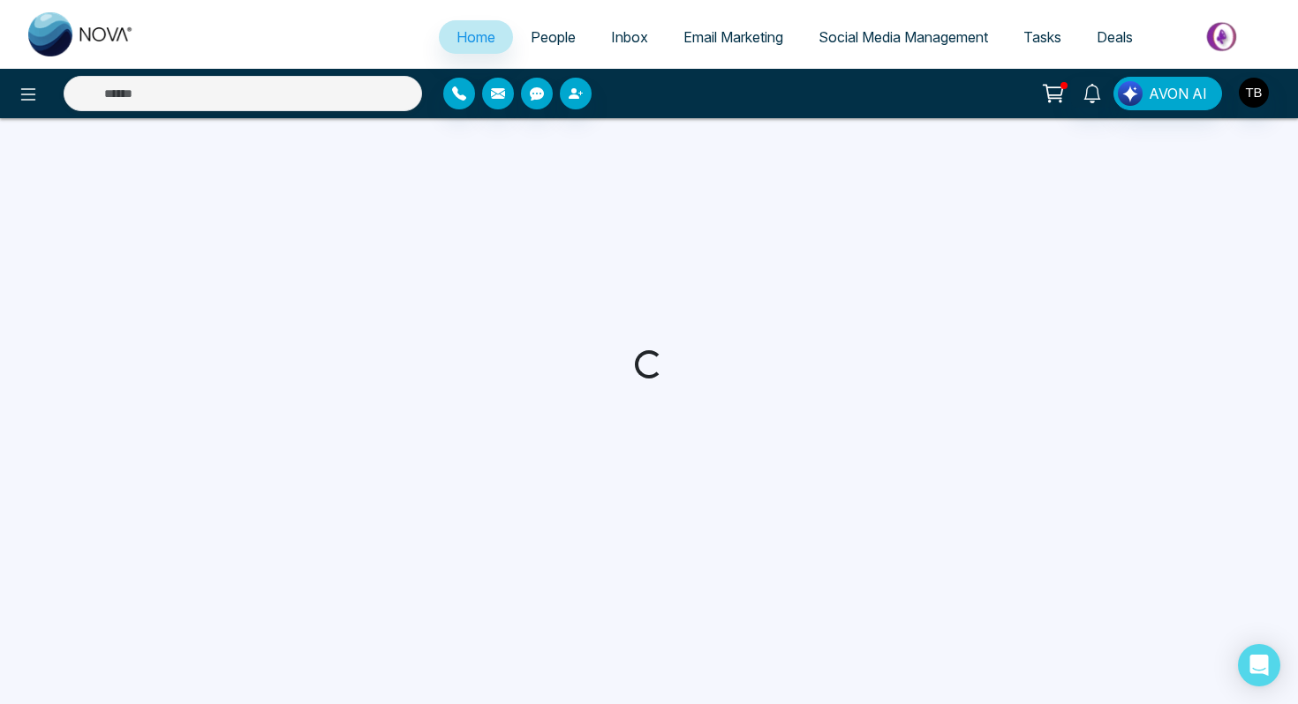
select select "*"
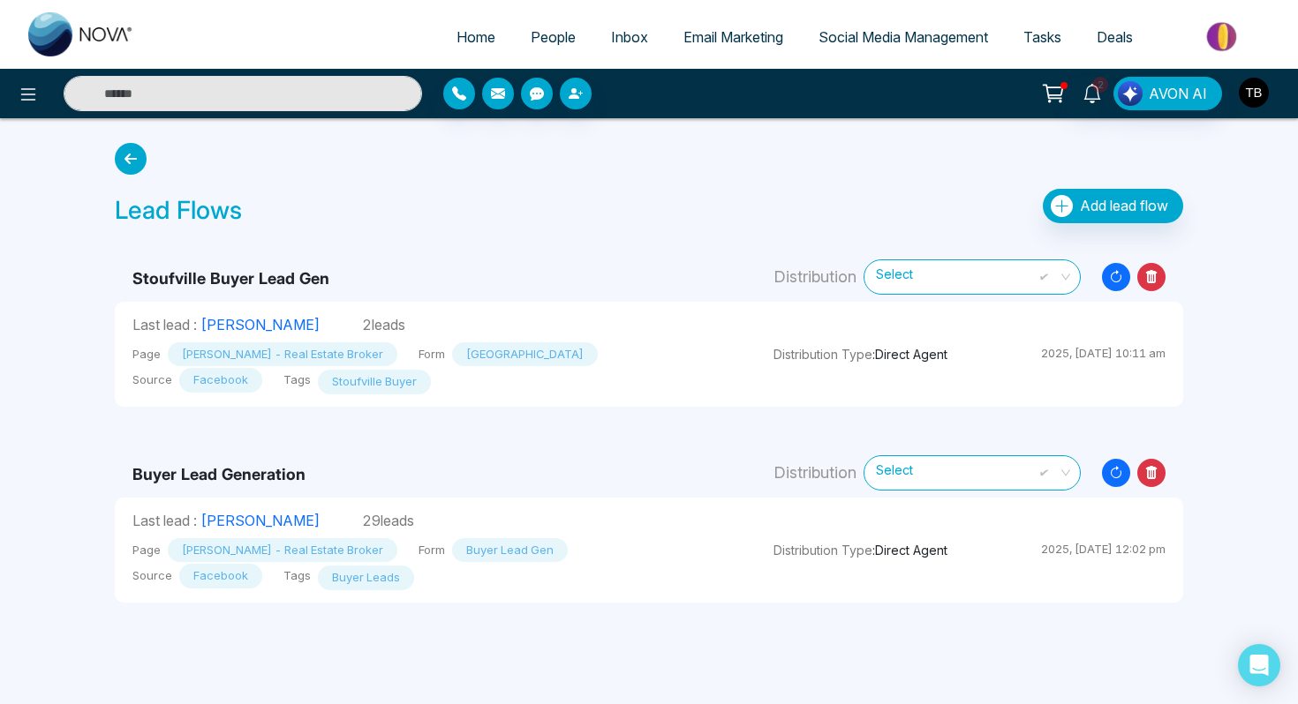
click at [1246, 94] on img "button" at bounding box center [1254, 93] width 30 height 30
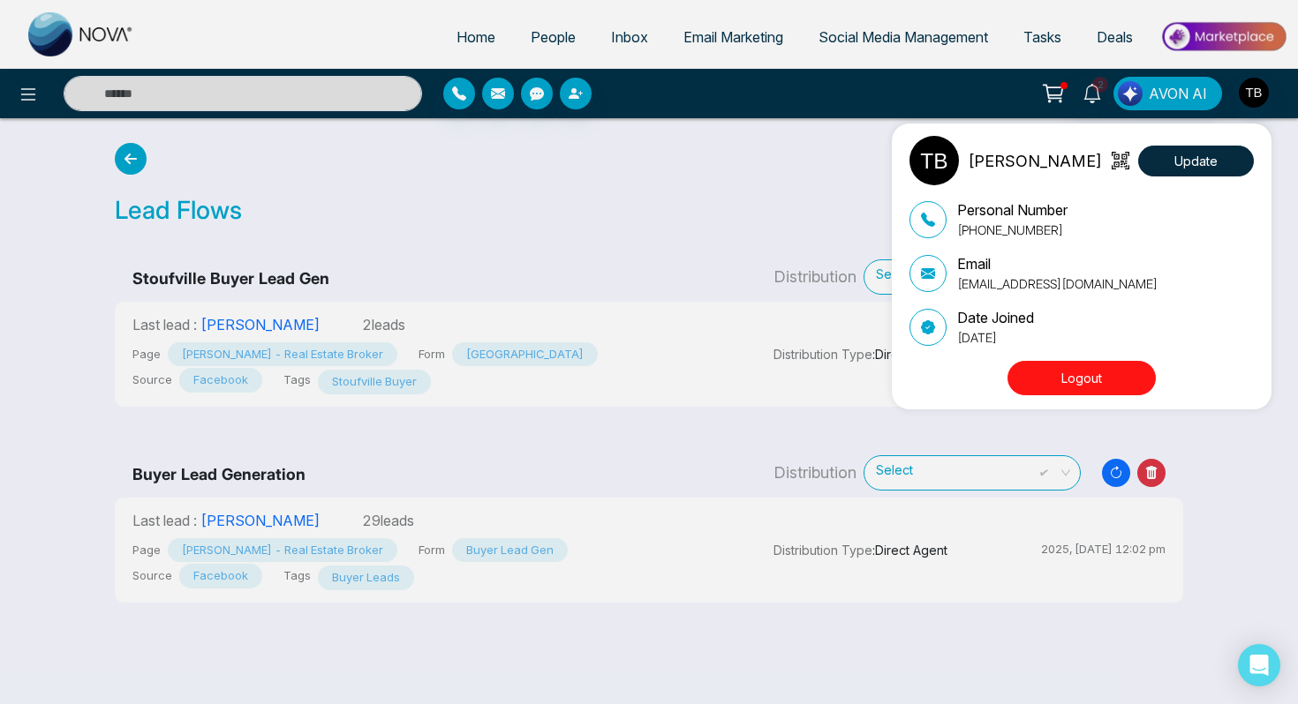
click at [1050, 368] on button "Logout" at bounding box center [1081, 378] width 148 height 34
